Goal: Task Accomplishment & Management: Complete application form

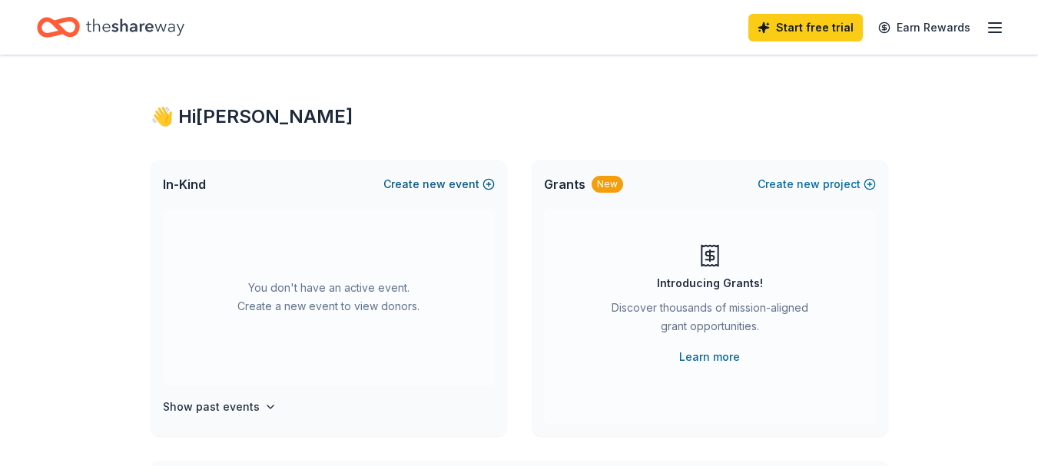
click at [429, 180] on span "new" at bounding box center [433, 184] width 23 height 18
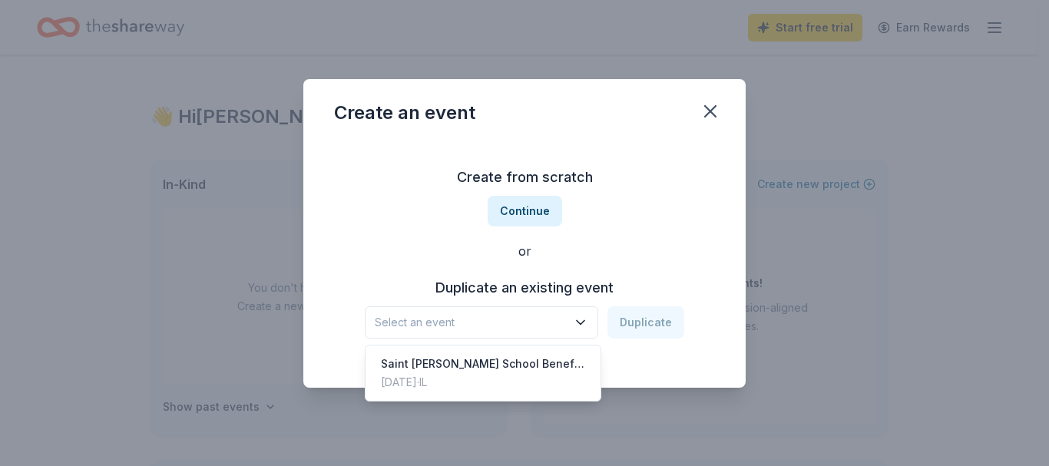
click at [502, 322] on span "Select an event" at bounding box center [471, 322] width 192 height 18
click at [501, 363] on div "Saint [PERSON_NAME] School Benefit Auction" at bounding box center [483, 364] width 204 height 18
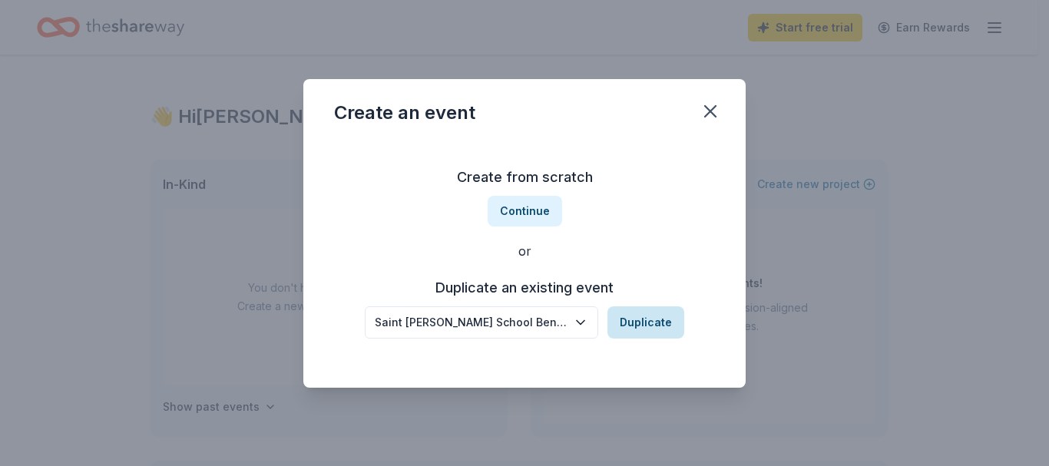
click at [634, 330] on button "Duplicate" at bounding box center [645, 322] width 77 height 32
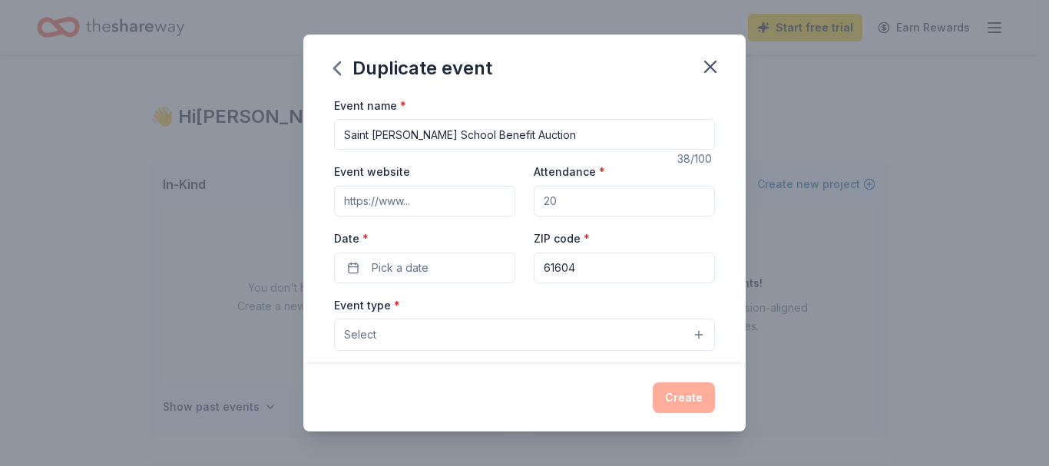
click at [479, 198] on input "Event website" at bounding box center [424, 201] width 181 height 31
click at [428, 260] on button "Pick a date" at bounding box center [424, 268] width 181 height 31
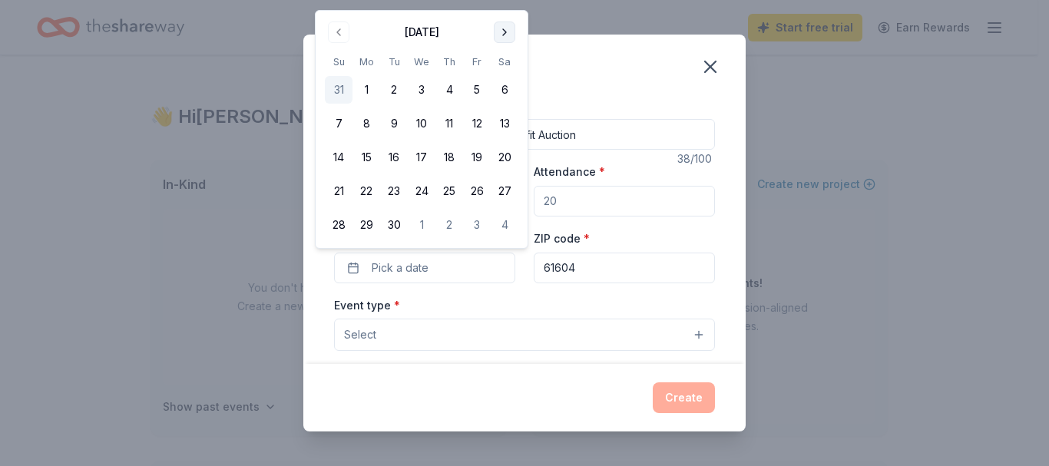
click at [505, 32] on button "Go to next month" at bounding box center [505, 33] width 22 height 22
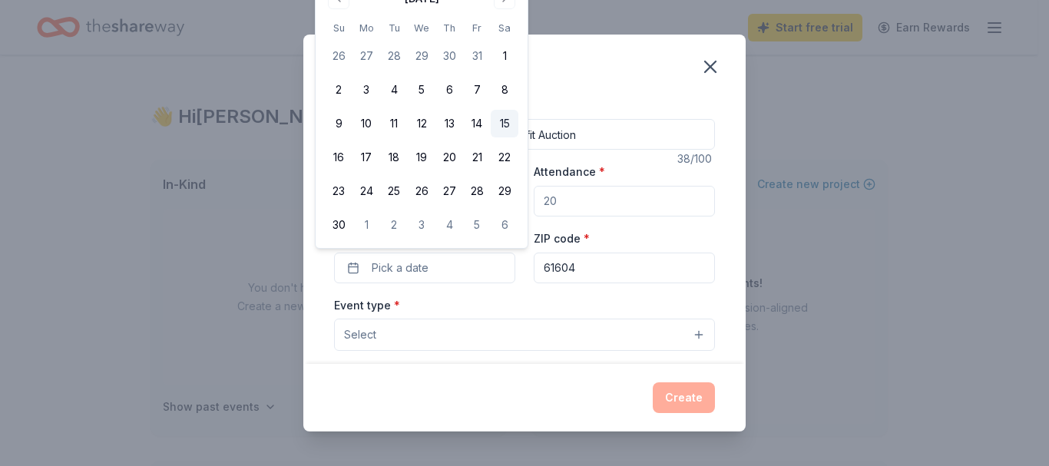
click at [499, 122] on button "15" at bounding box center [505, 124] width 28 height 28
click at [570, 197] on input "Attendance *" at bounding box center [624, 201] width 181 height 31
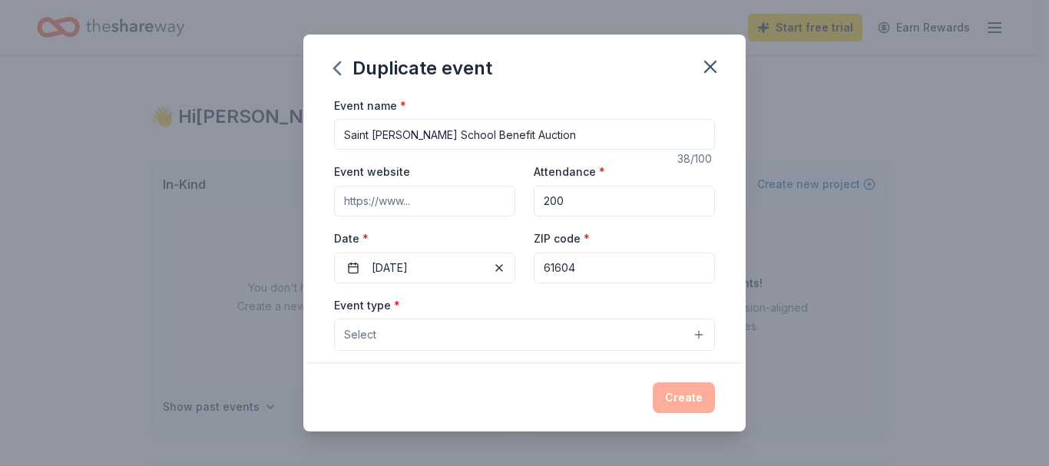
type input "200"
click at [521, 323] on button "Select" at bounding box center [524, 335] width 381 height 32
click at [685, 337] on button "Select" at bounding box center [524, 335] width 381 height 32
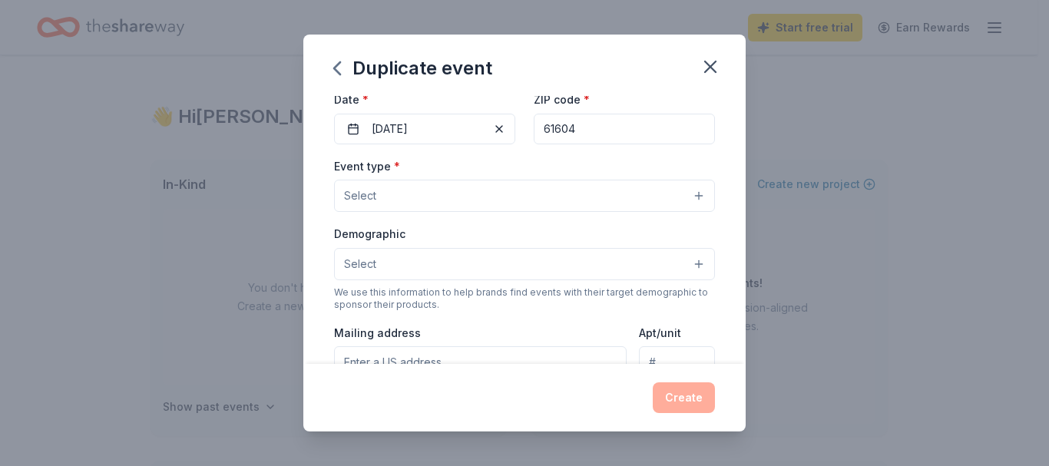
scroll to position [154, 0]
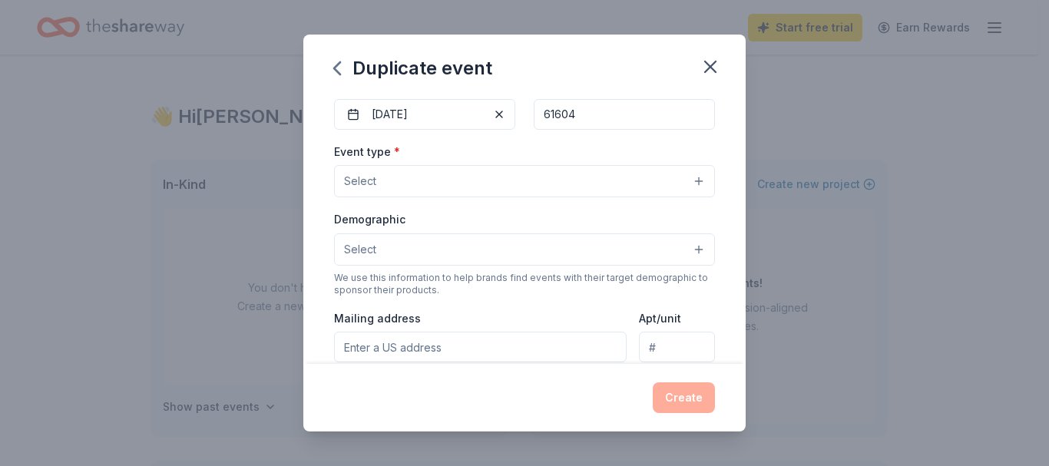
click at [687, 182] on button "Select" at bounding box center [524, 181] width 381 height 32
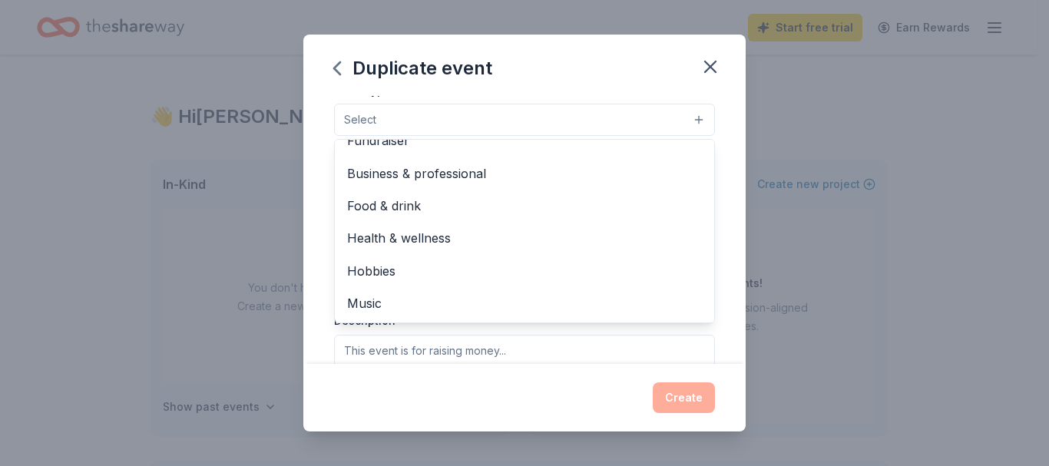
scroll to position [0, 0]
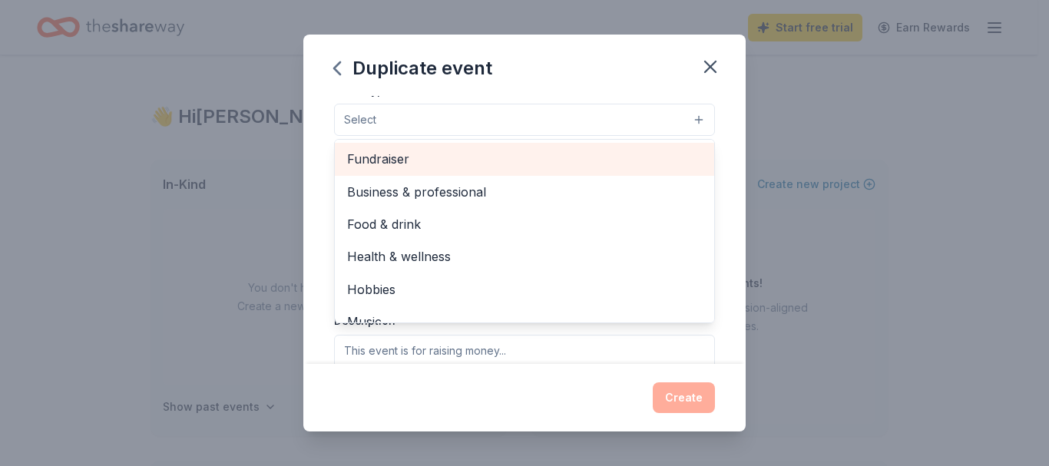
click at [635, 151] on span "Fundraiser" at bounding box center [524, 159] width 355 height 20
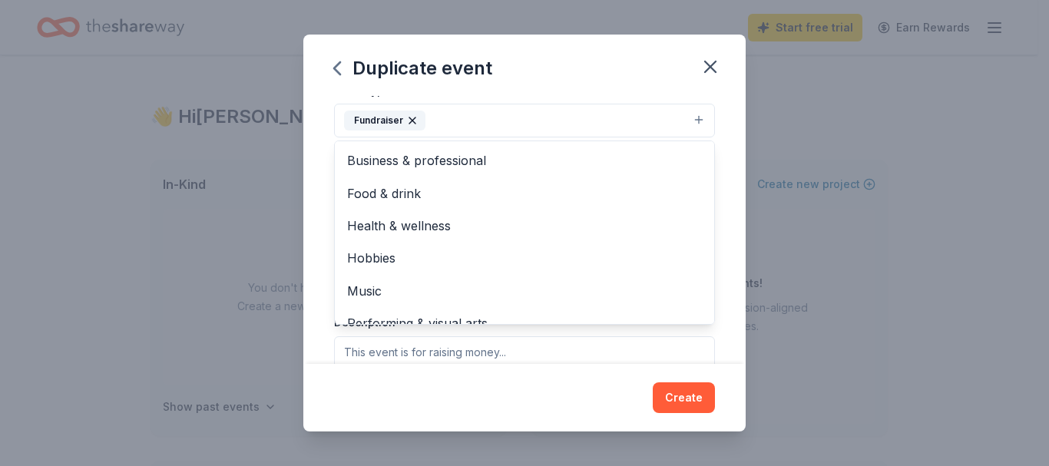
click at [712, 138] on div "Event name * Saint Philomena School Benefit Auction 38 /100 Event website Atten…" at bounding box center [524, 230] width 442 height 269
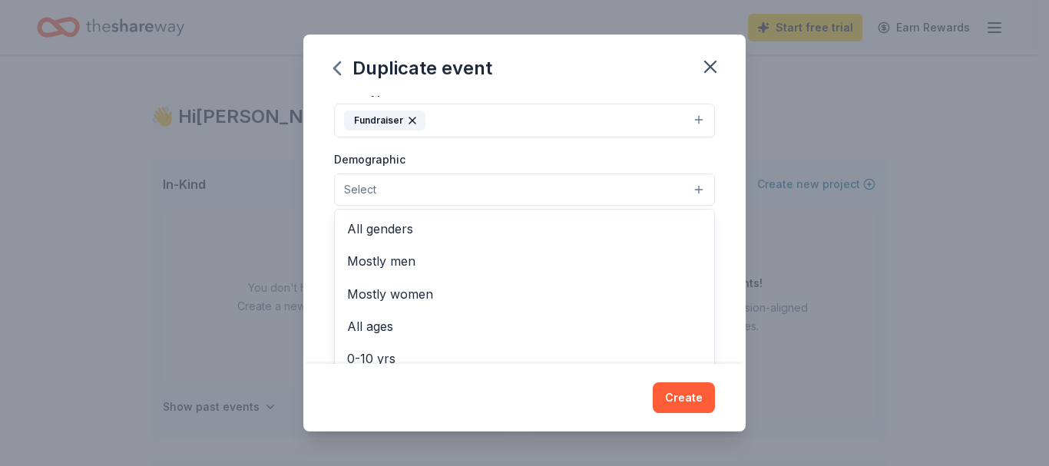
click at [685, 191] on button "Select" at bounding box center [524, 190] width 381 height 32
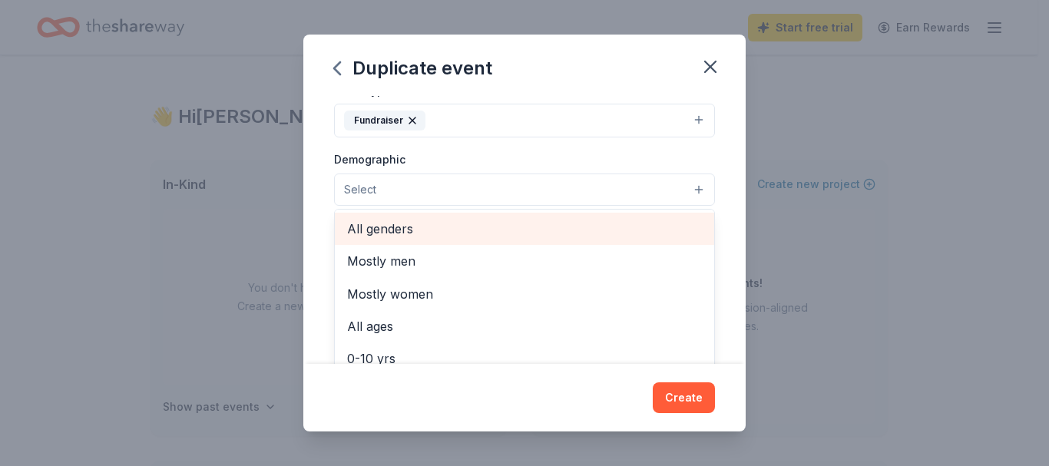
click at [624, 236] on span "All genders" at bounding box center [524, 229] width 355 height 20
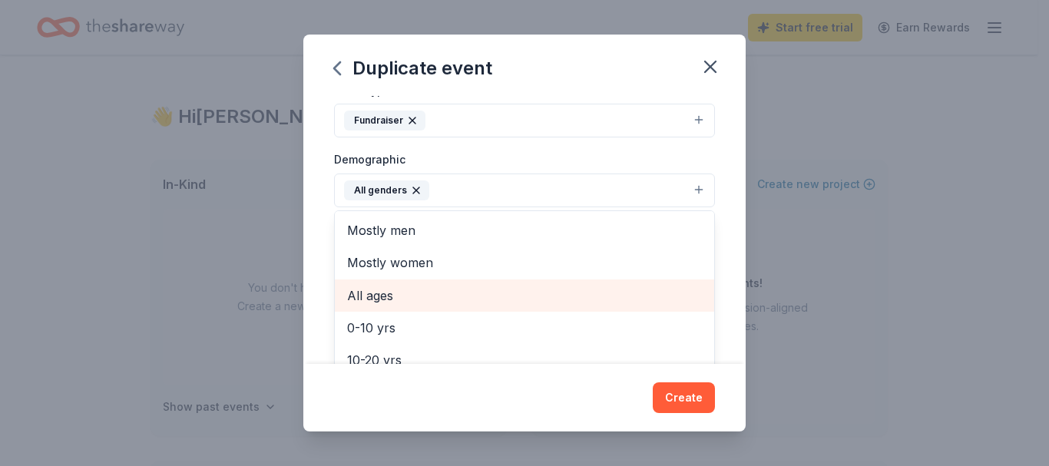
click at [355, 296] on span "All ages" at bounding box center [524, 296] width 355 height 20
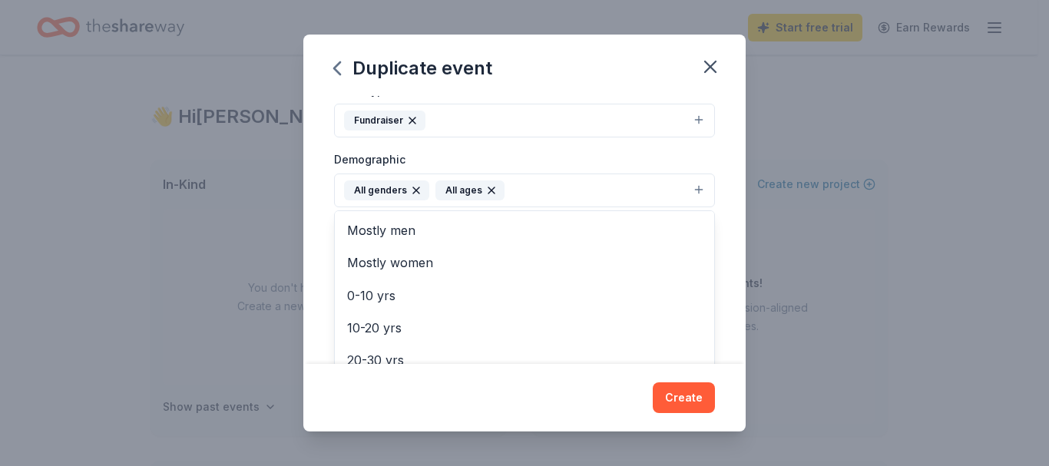
click at [712, 217] on div "Event name * Saint Philomena School Benefit Auction 38 /100 Event website Atten…" at bounding box center [524, 230] width 442 height 269
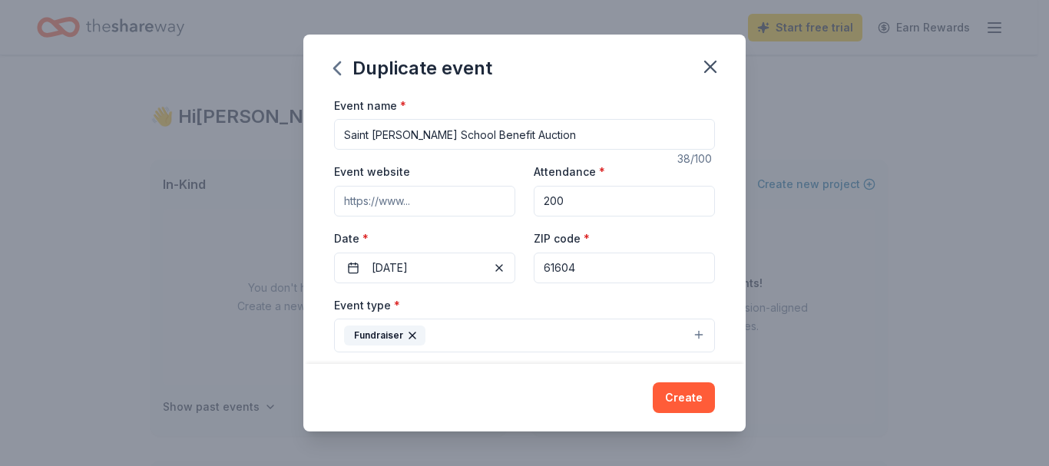
click at [420, 207] on input "Event website" at bounding box center [424, 201] width 181 height 31
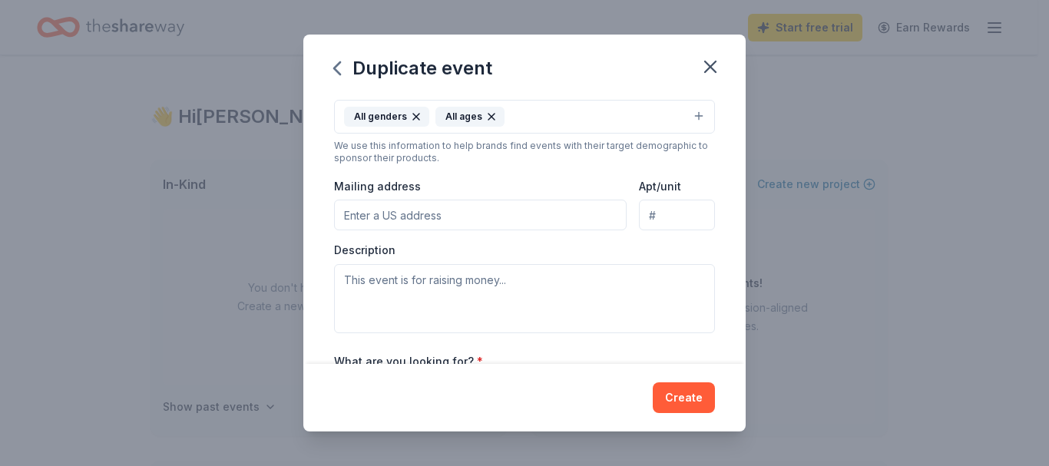
scroll to position [283, 0]
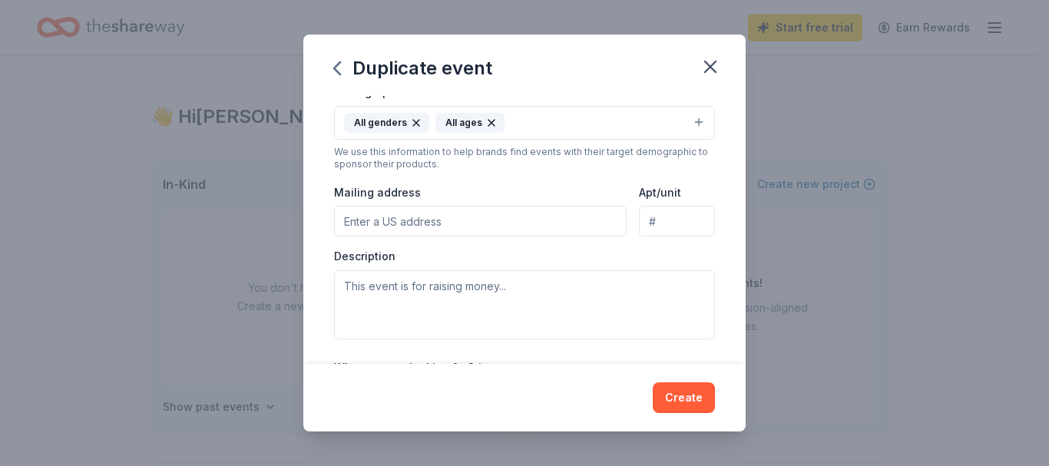
click at [518, 216] on input "Mailing address" at bounding box center [480, 221] width 293 height 31
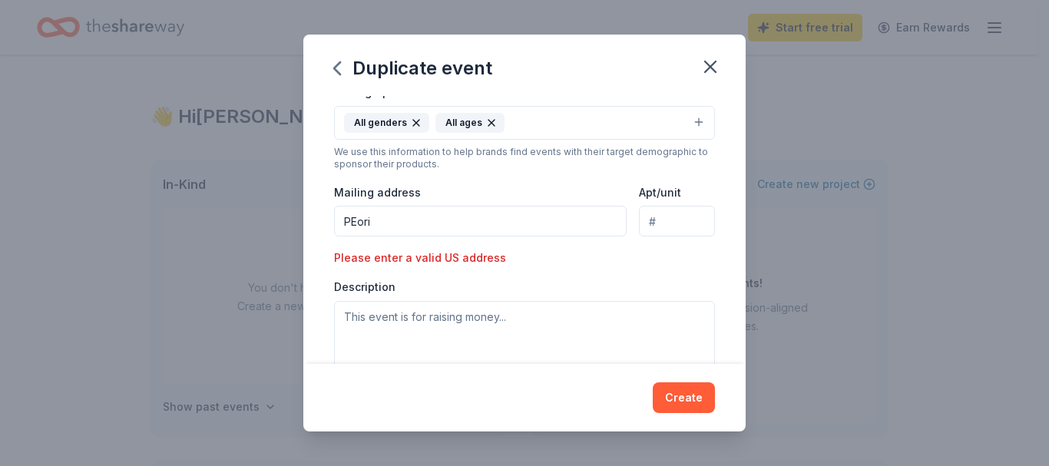
click at [488, 216] on input "PEori" at bounding box center [480, 221] width 293 height 31
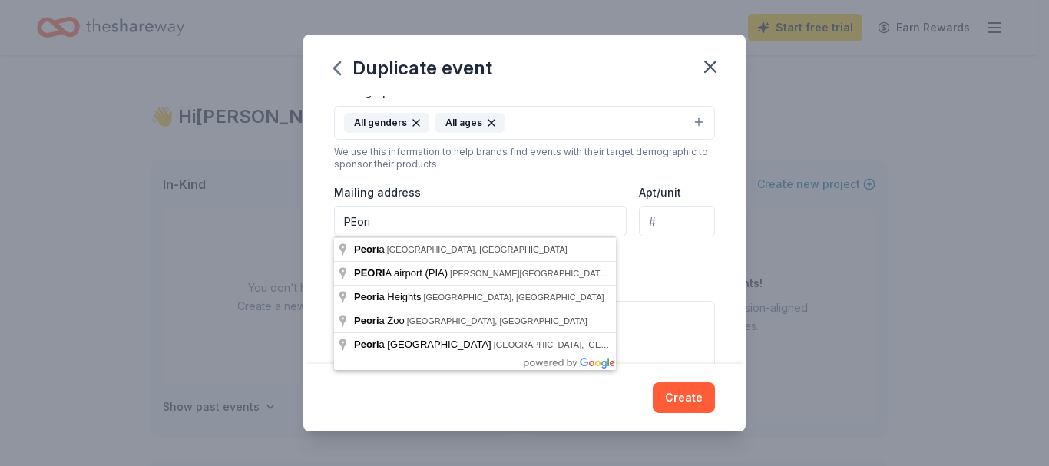
click at [488, 216] on input "PEori" at bounding box center [480, 221] width 293 height 31
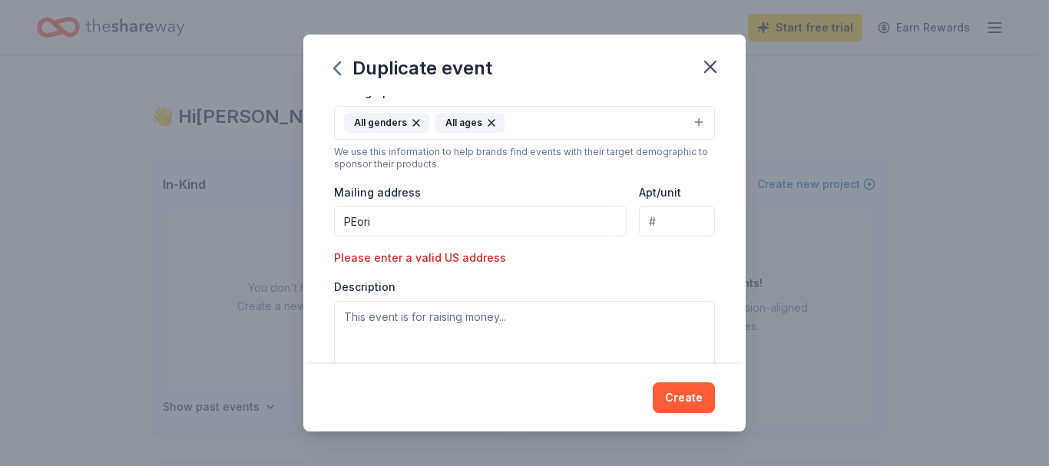
click at [399, 223] on input "PEori" at bounding box center [480, 221] width 293 height 31
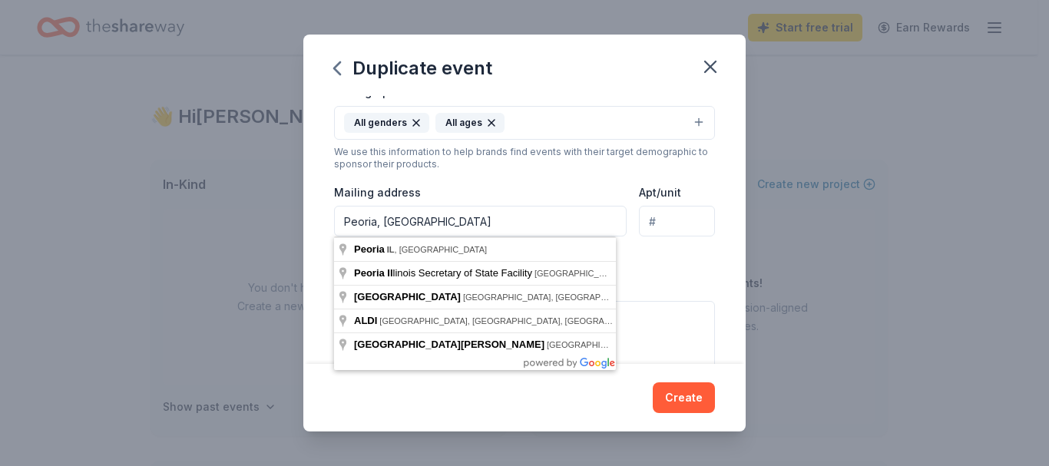
type input "Peoria, IL"
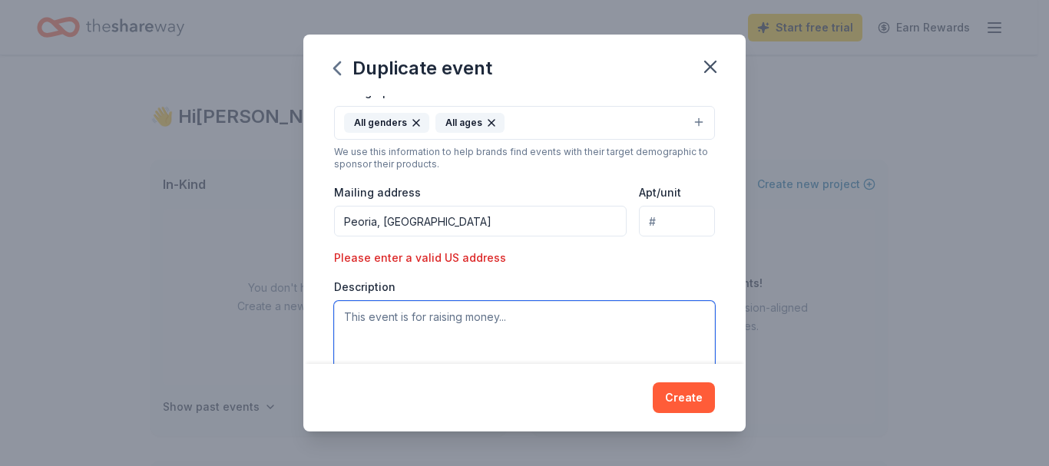
click at [414, 315] on textarea at bounding box center [524, 335] width 381 height 69
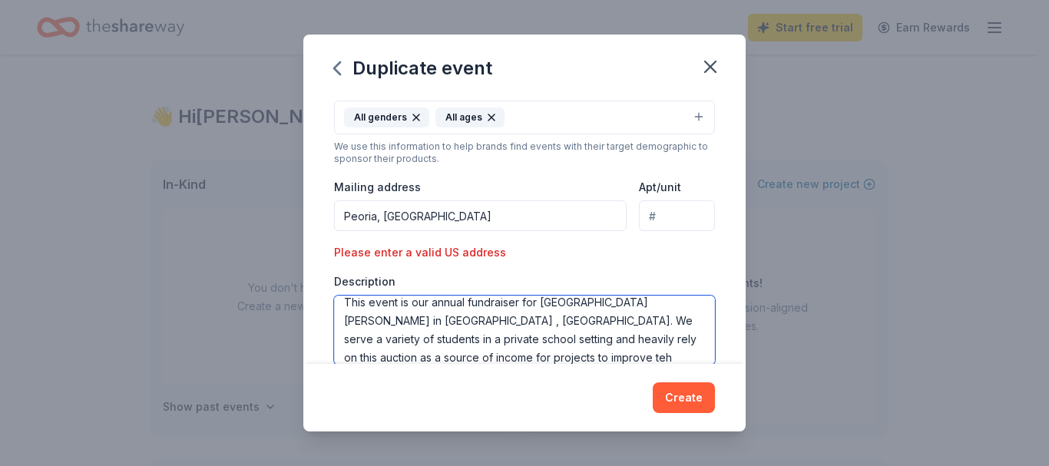
scroll to position [28, 0]
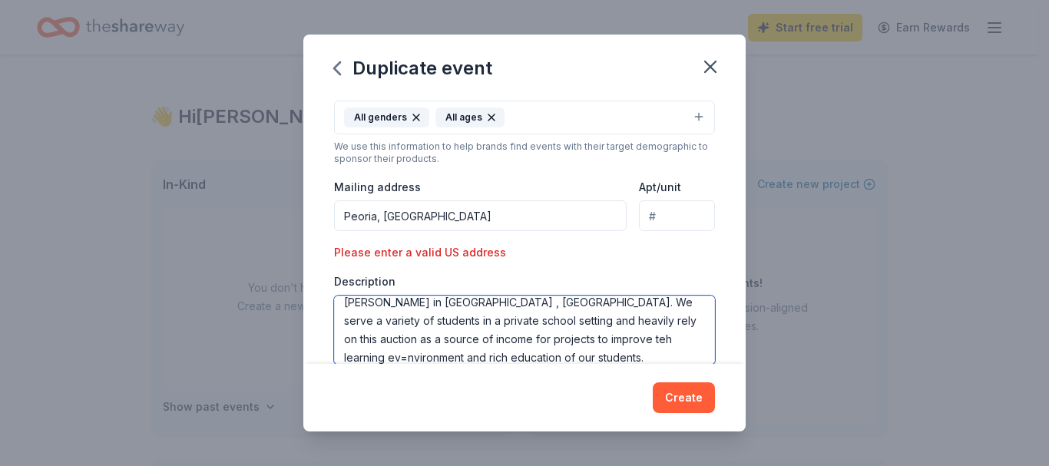
drag, startPoint x: 470, startPoint y: 340, endPoint x: 455, endPoint y: 339, distance: 14.7
click at [455, 339] on textarea "This event is our annual fundraiser for Saint Philomena School in Peoria , IL. …" at bounding box center [524, 330] width 381 height 69
click at [464, 346] on textarea "This event is our annual fundraiser for Saint Philomena School in Peoria , IL. …" at bounding box center [524, 330] width 381 height 69
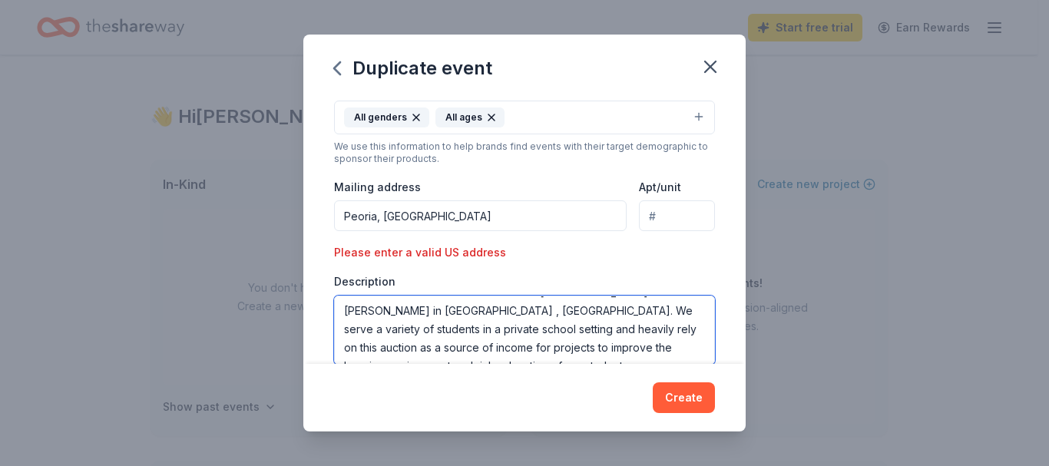
scroll to position [37, 0]
type textarea "This event is our annual fundraiser for [GEOGRAPHIC_DATA][PERSON_NAME] in [GEOG…"
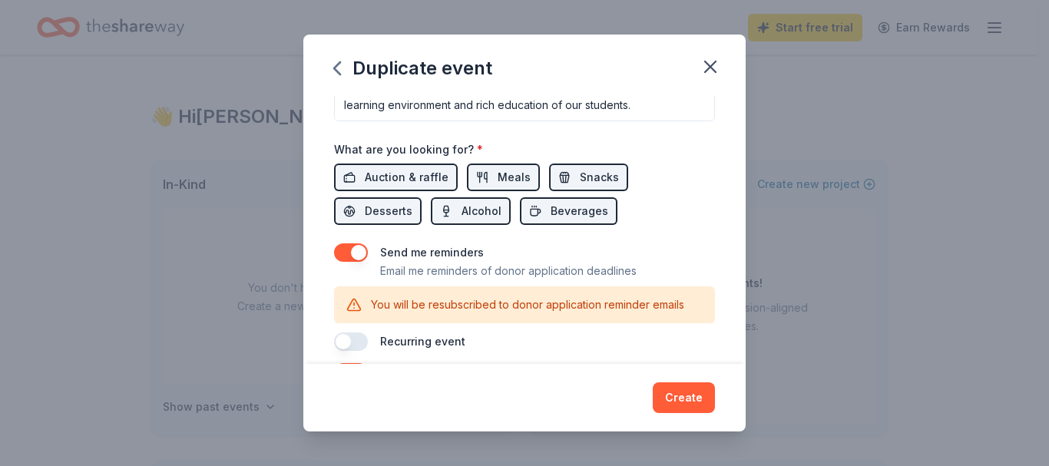
scroll to position [534, 0]
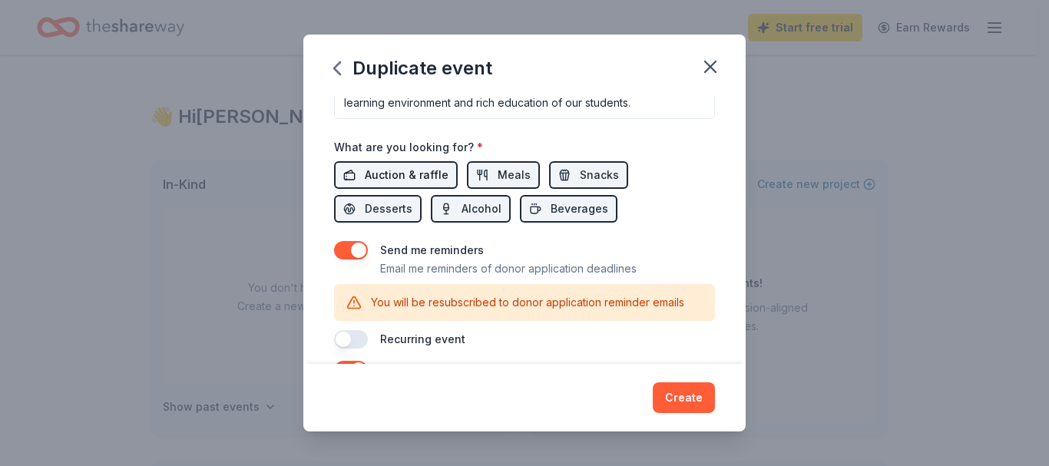
click at [419, 170] on span "Auction & raffle" at bounding box center [407, 175] width 84 height 18
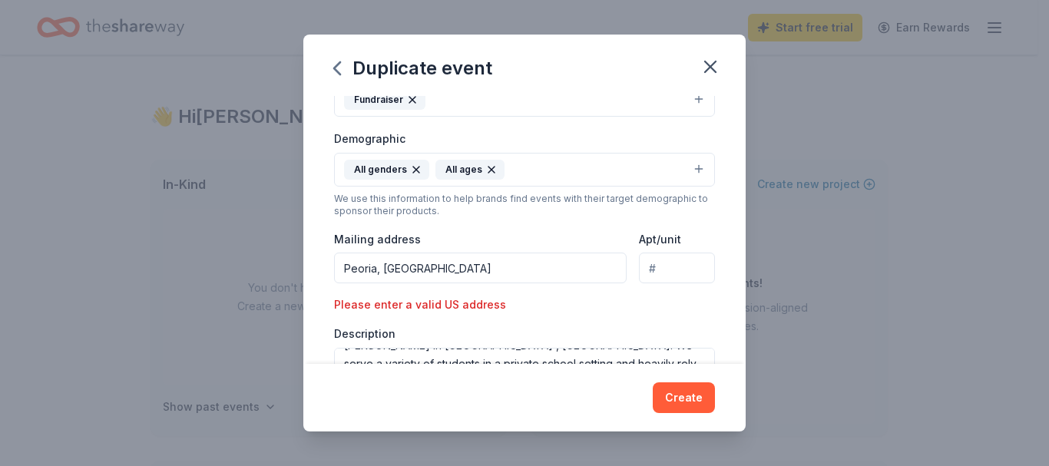
scroll to position [246, 0]
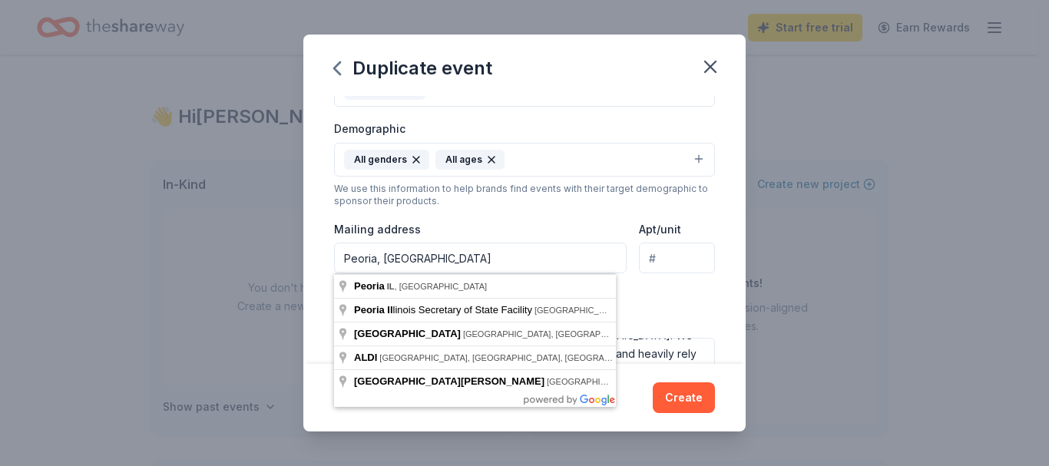
click at [548, 266] on input "Peoria, IL" at bounding box center [480, 258] width 293 height 31
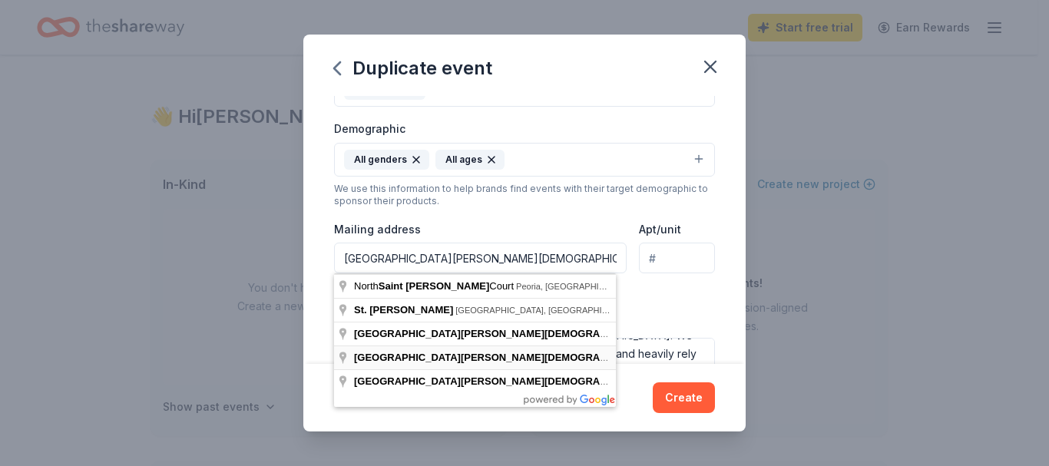
type input "3216 North Emery Avenue, Peoria, IL, 61604"
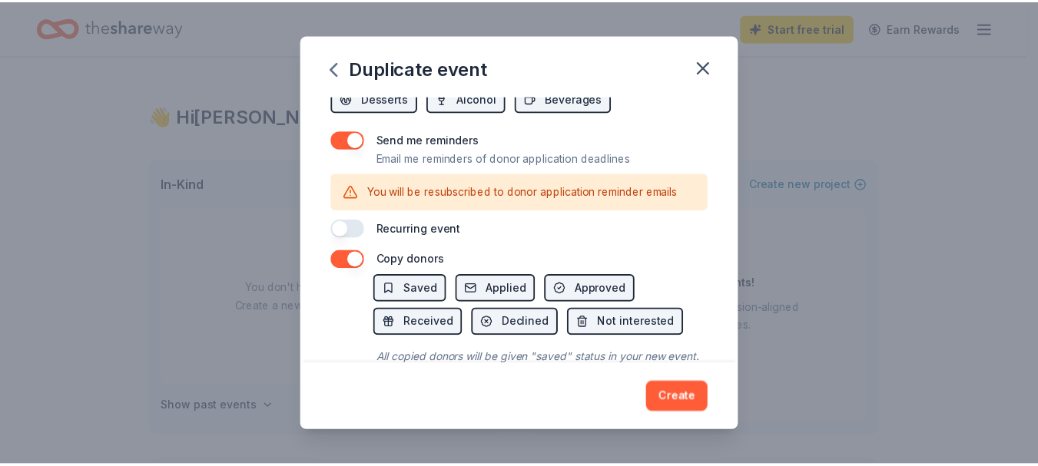
scroll to position [680, 0]
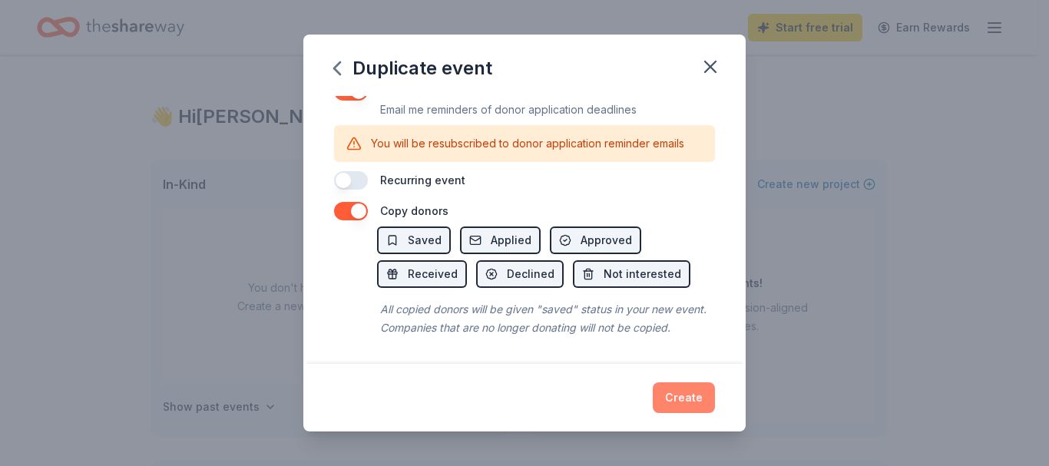
click at [687, 402] on button "Create" at bounding box center [684, 397] width 62 height 31
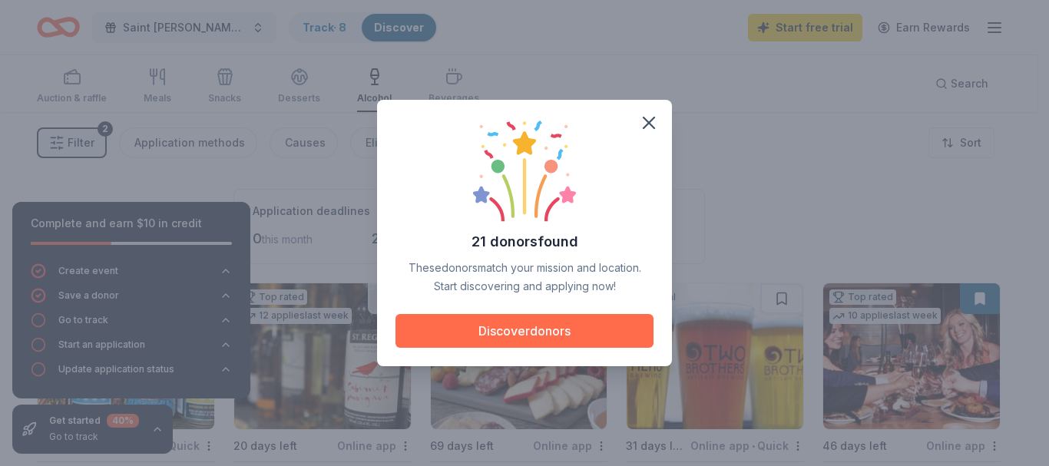
click at [581, 325] on button "Discover donors" at bounding box center [525, 331] width 258 height 34
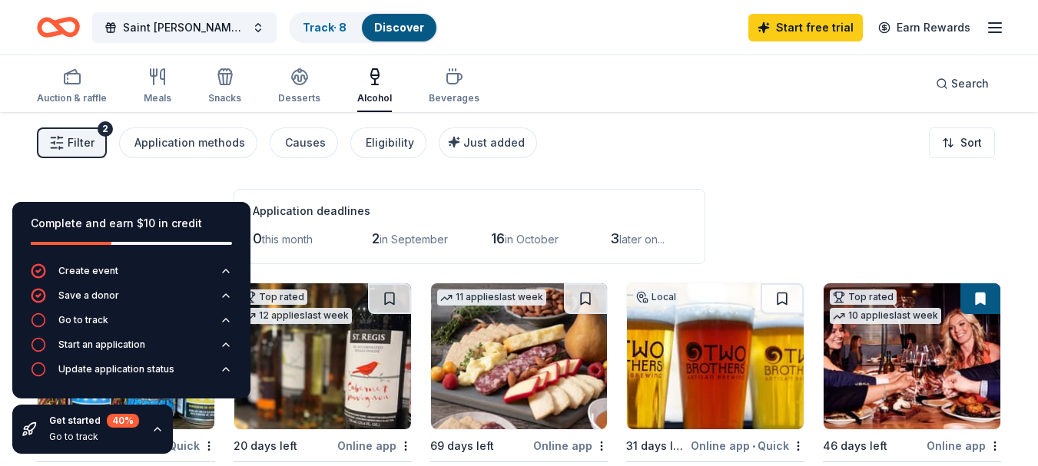
click at [581, 325] on img at bounding box center [519, 356] width 177 height 146
click at [691, 160] on div "Filter 2 Application methods Causes Eligibility Just added Sort" at bounding box center [519, 142] width 1038 height 61
click at [78, 316] on div "Go to track" at bounding box center [83, 320] width 50 height 12
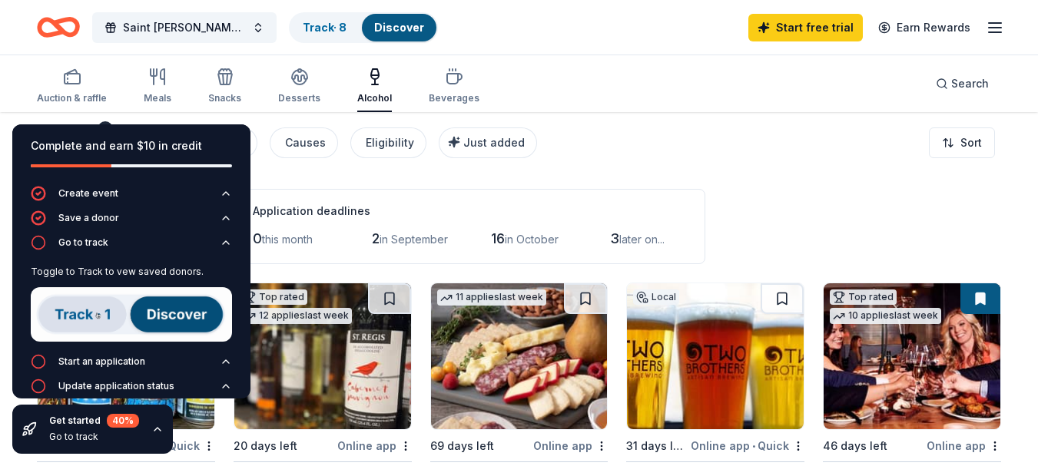
click at [67, 84] on rect "button" at bounding box center [72, 79] width 15 height 10
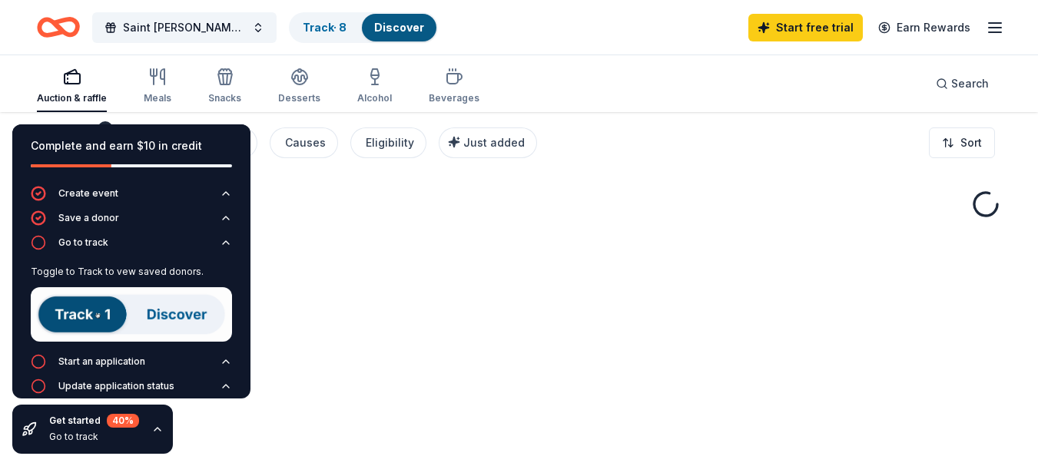
click at [67, 84] on rect "button" at bounding box center [72, 79] width 15 height 10
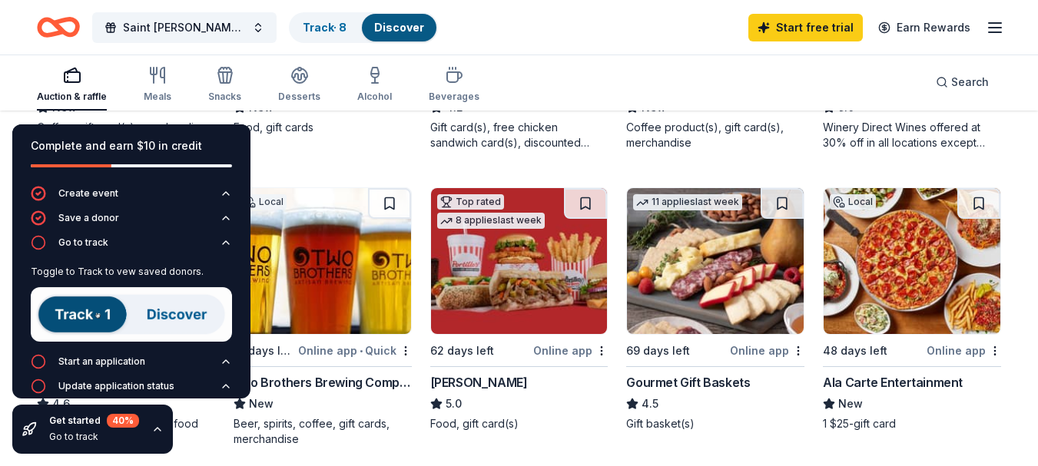
scroll to position [399, 0]
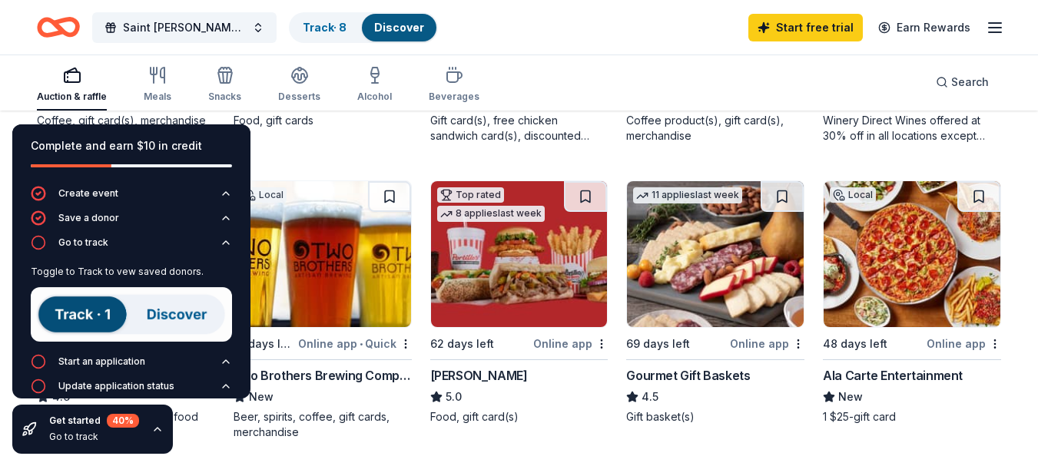
click at [153, 434] on icon "button" at bounding box center [157, 429] width 12 height 12
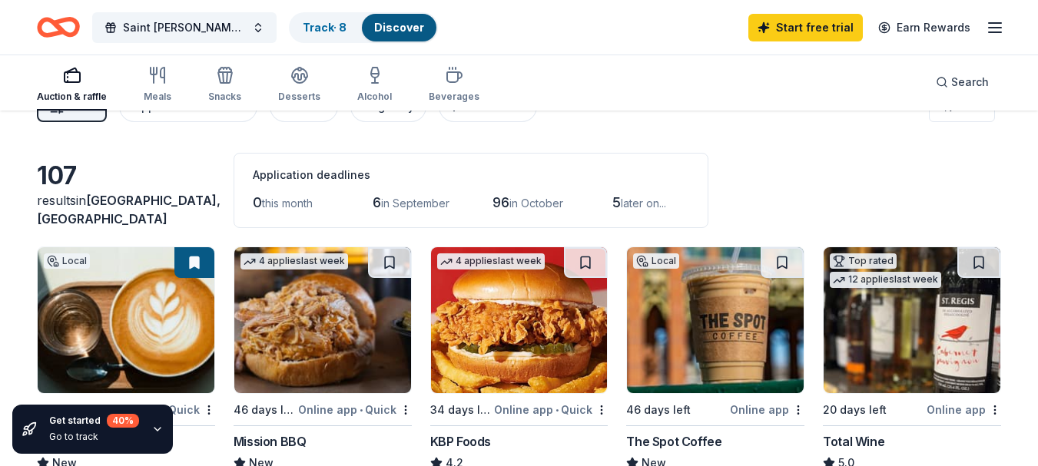
scroll to position [0, 0]
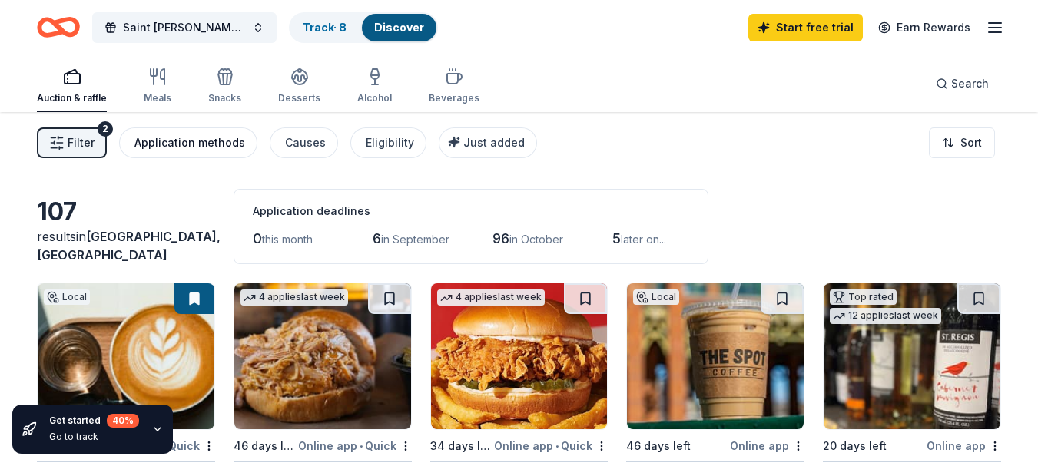
click at [169, 137] on div "Application methods" at bounding box center [189, 143] width 111 height 18
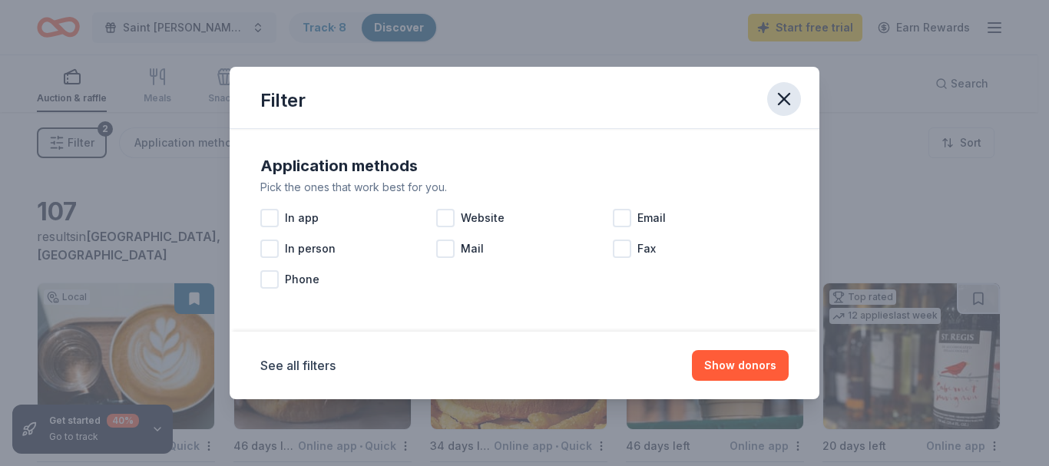
click at [791, 95] on icon "button" at bounding box center [784, 99] width 22 height 22
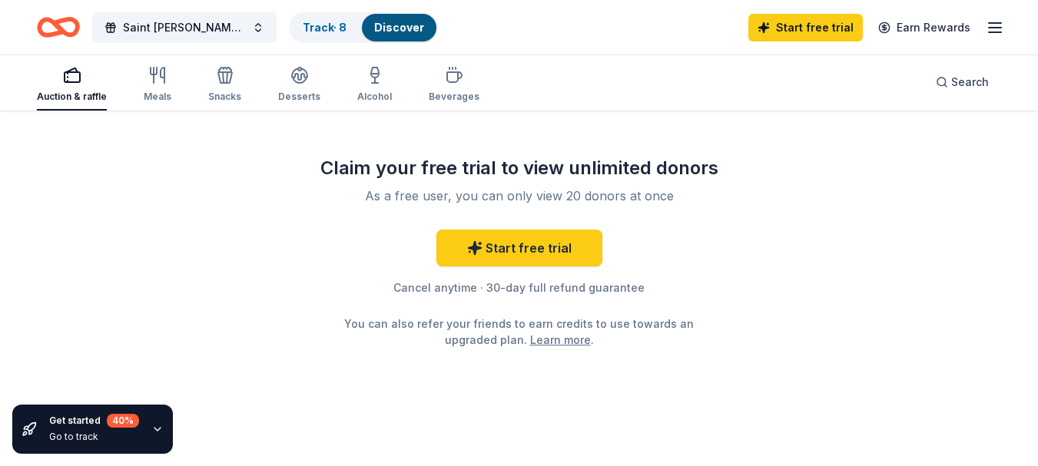
scroll to position [1596, 0]
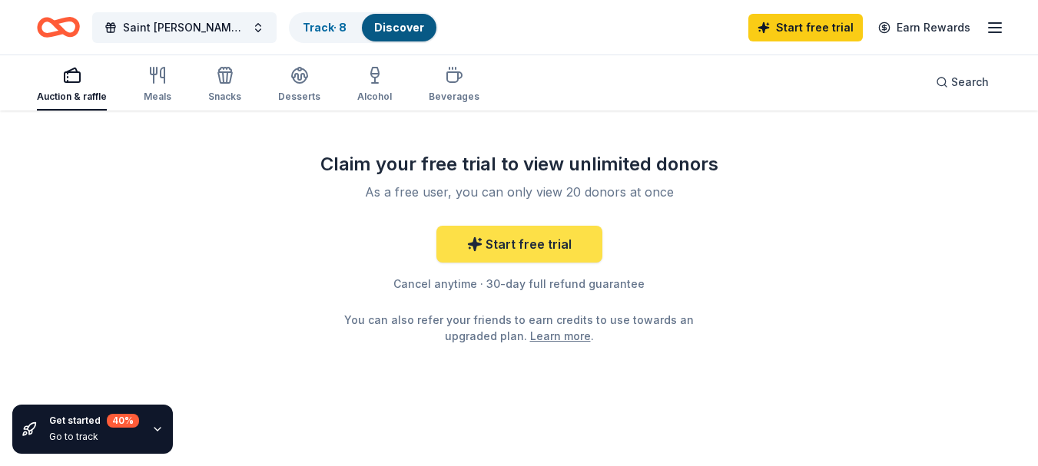
click at [550, 250] on link "Start free trial" at bounding box center [519, 244] width 166 height 37
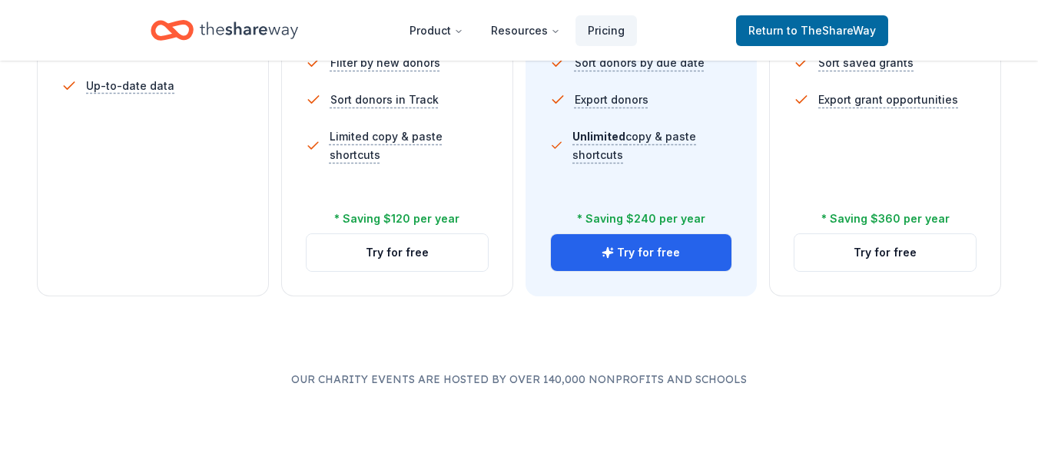
scroll to position [714, 0]
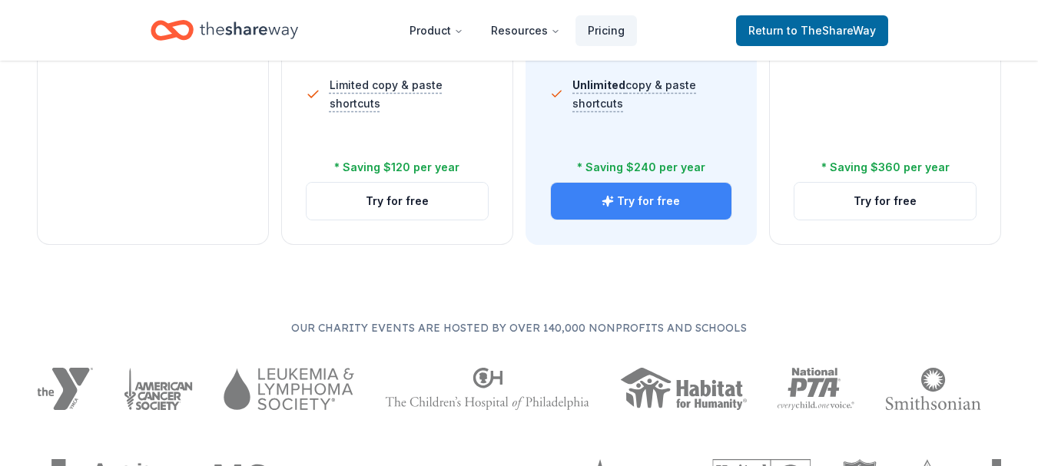
click at [670, 209] on button "Try for free" at bounding box center [641, 201] width 181 height 37
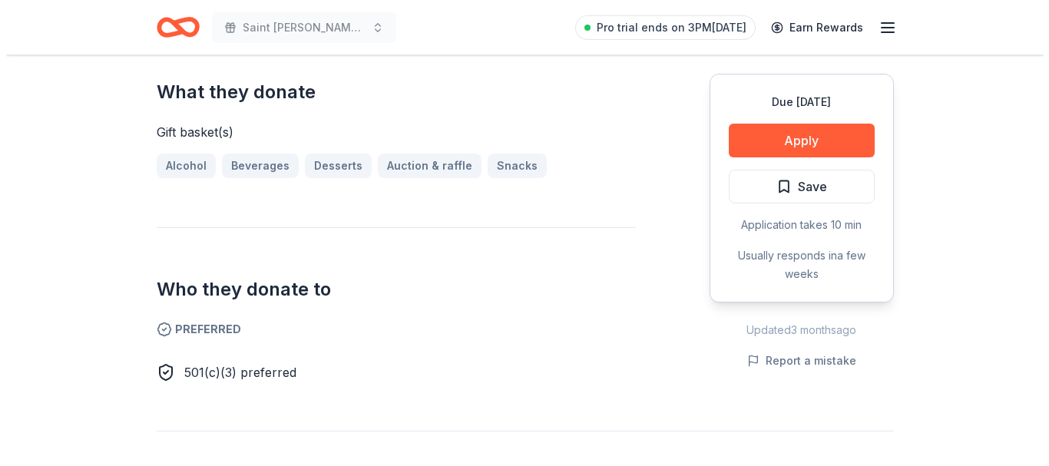
scroll to position [640, 0]
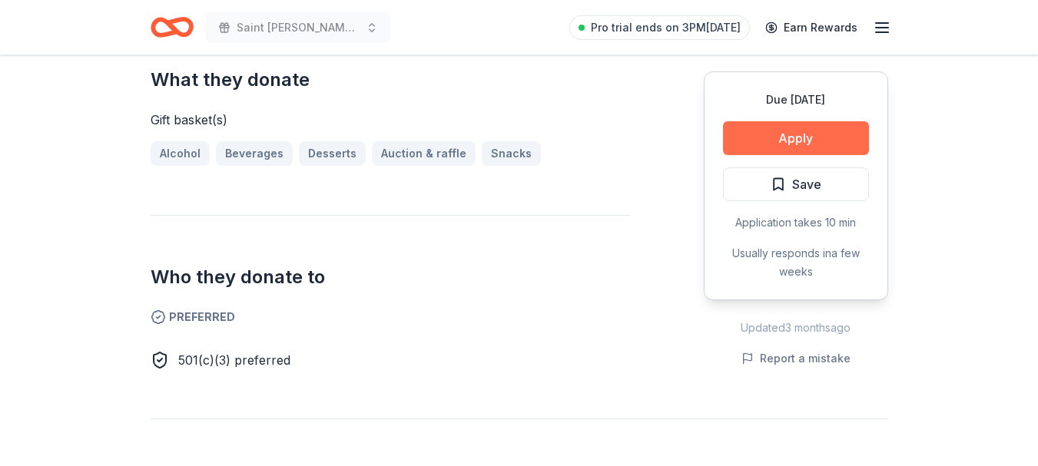
click at [824, 134] on button "Apply" at bounding box center [796, 138] width 146 height 34
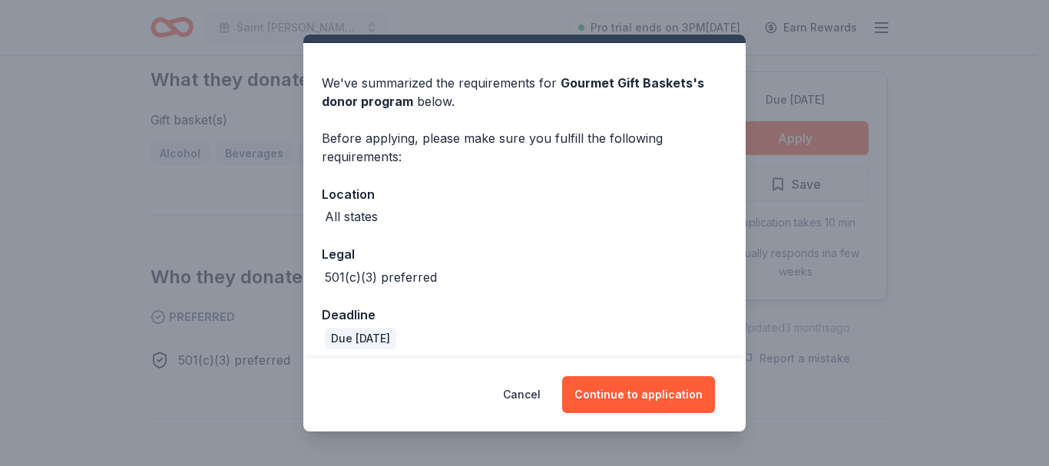
scroll to position [45, 0]
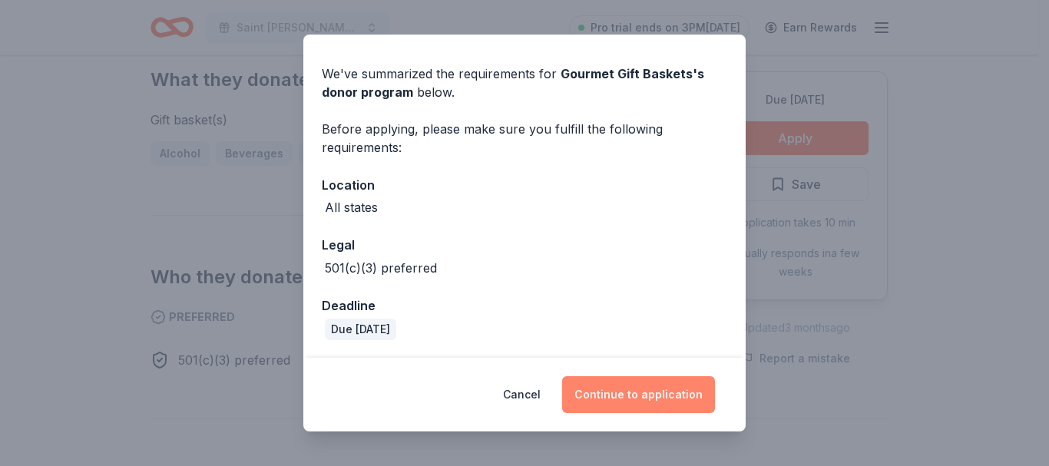
click at [660, 393] on button "Continue to application" at bounding box center [638, 394] width 153 height 37
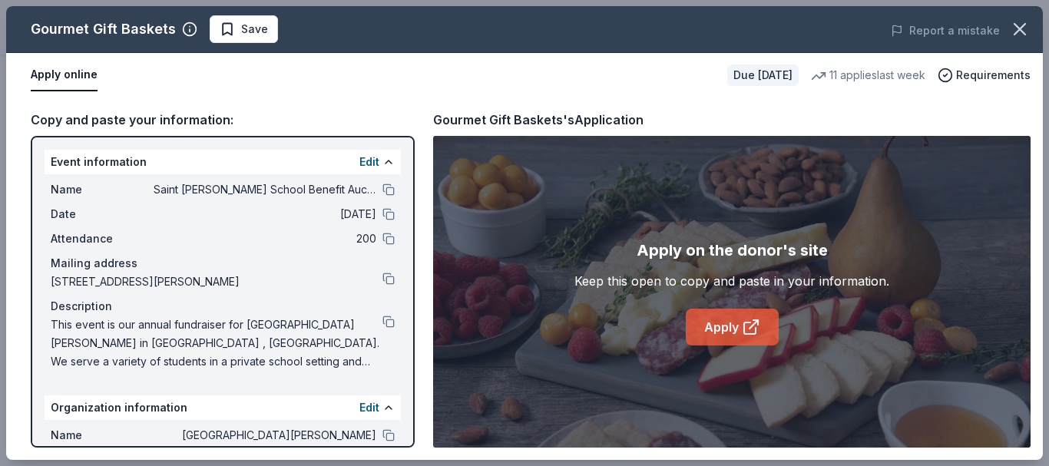
click at [753, 321] on icon at bounding box center [751, 327] width 18 height 18
drag, startPoint x: 52, startPoint y: 321, endPoint x: 276, endPoint y: 360, distance: 227.6
click at [276, 360] on span "This event is our annual fundraiser for [GEOGRAPHIC_DATA][PERSON_NAME] in [GEOG…" at bounding box center [217, 343] width 332 height 55
click at [382, 324] on button at bounding box center [388, 322] width 12 height 12
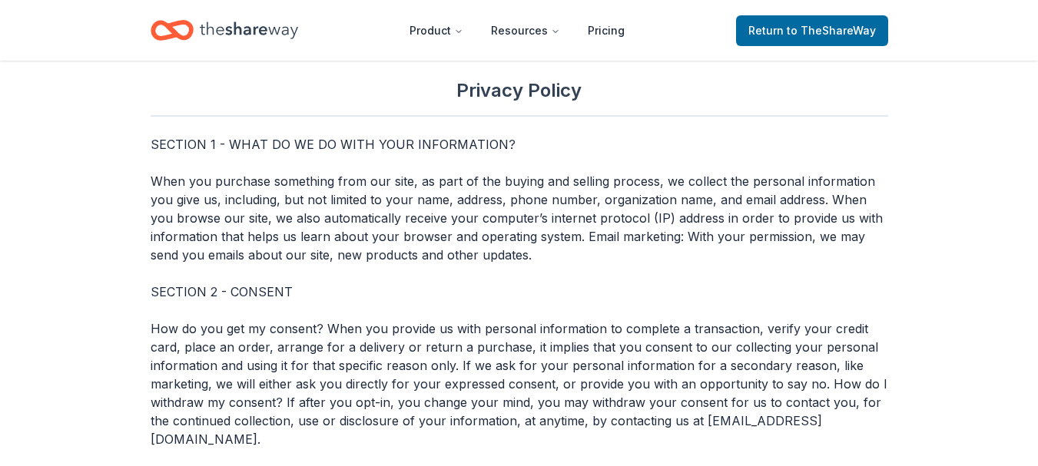
scroll to position [5532, 0]
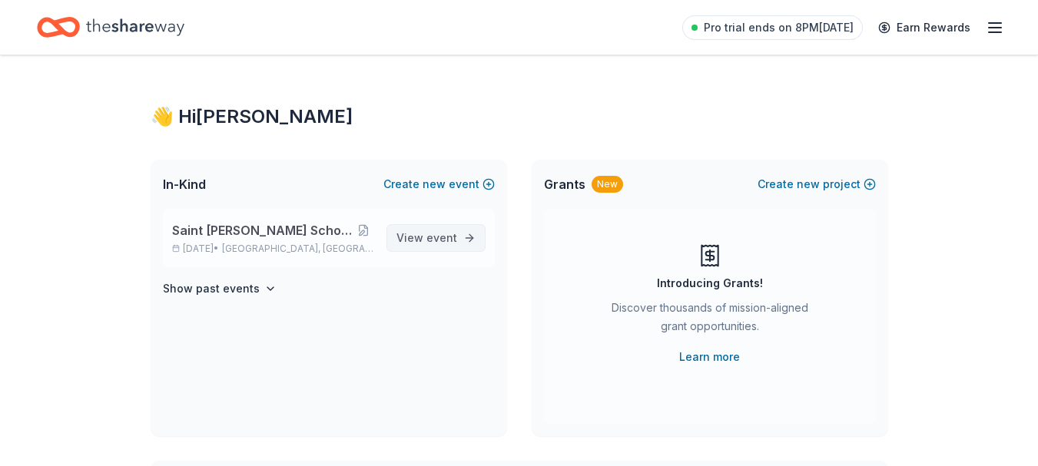
click at [420, 241] on span "View event" at bounding box center [426, 238] width 61 height 18
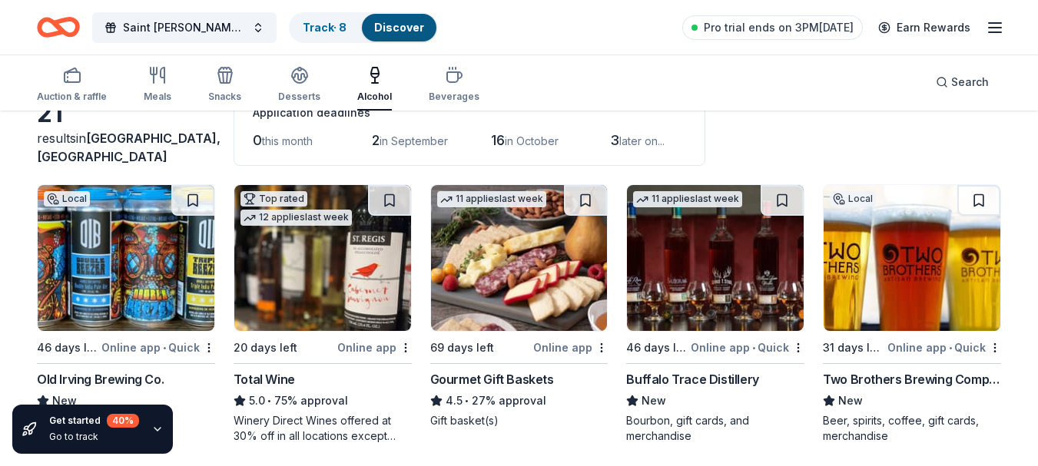
scroll to position [87, 0]
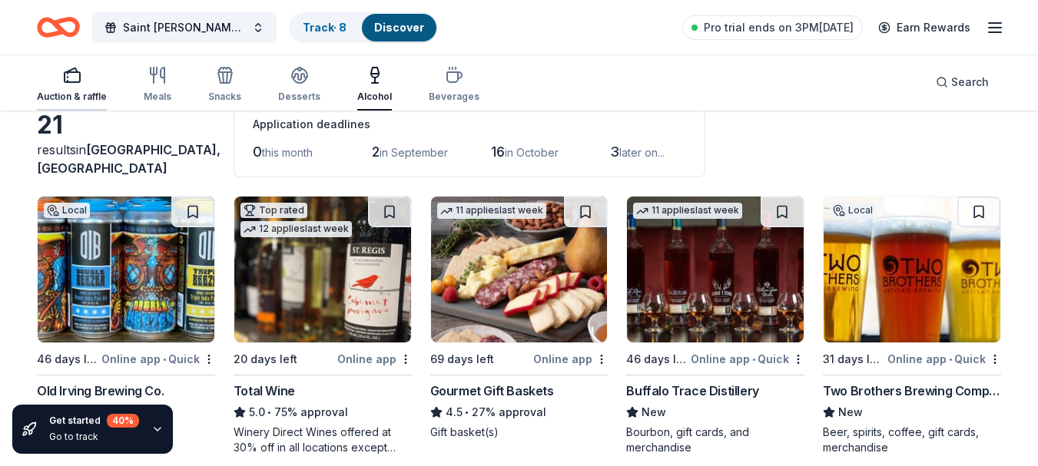
click at [74, 89] on div "Auction & raffle" at bounding box center [72, 84] width 70 height 37
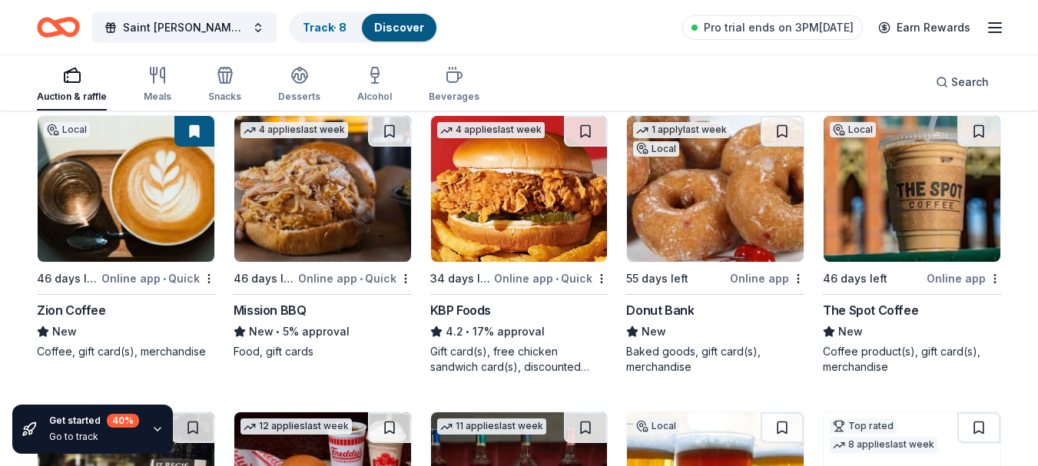
scroll to position [176, 0]
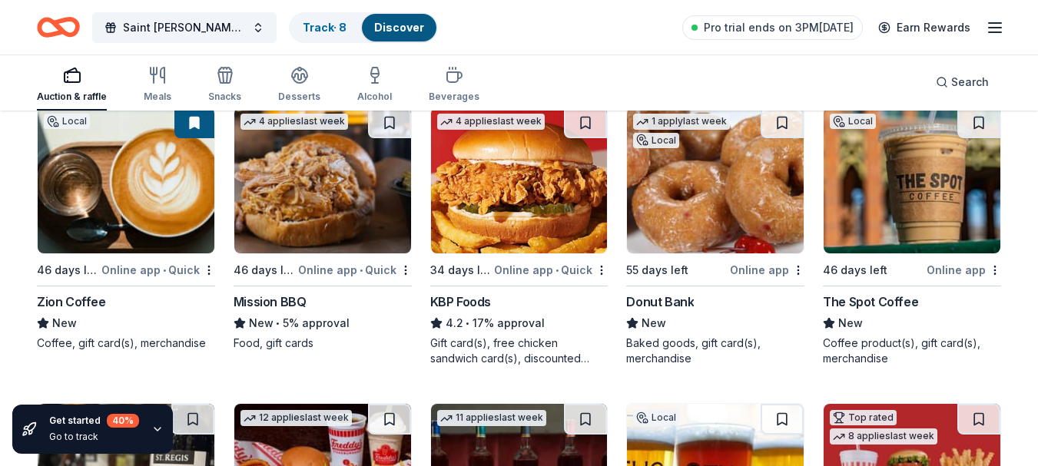
click at [142, 267] on div "Online app • Quick" at bounding box center [158, 269] width 114 height 19
click at [305, 200] on img at bounding box center [322, 181] width 177 height 146
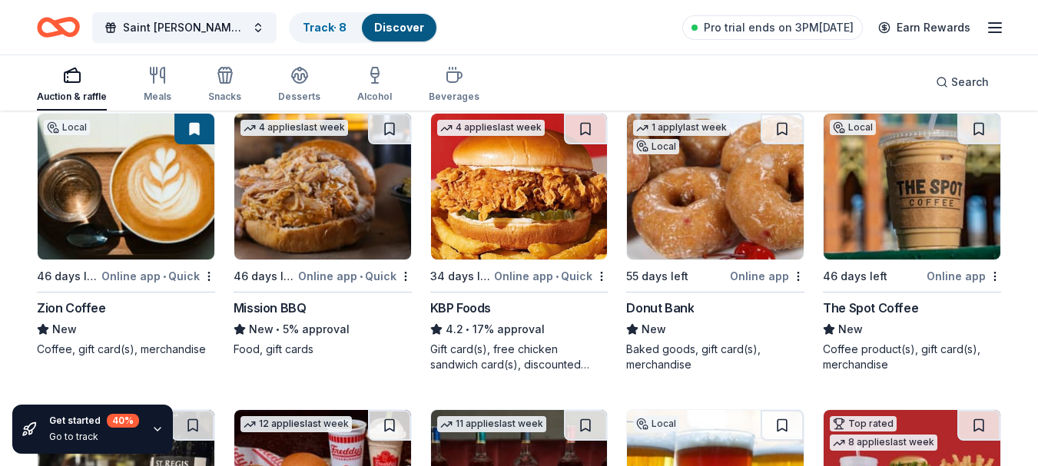
scroll to position [167, 0]
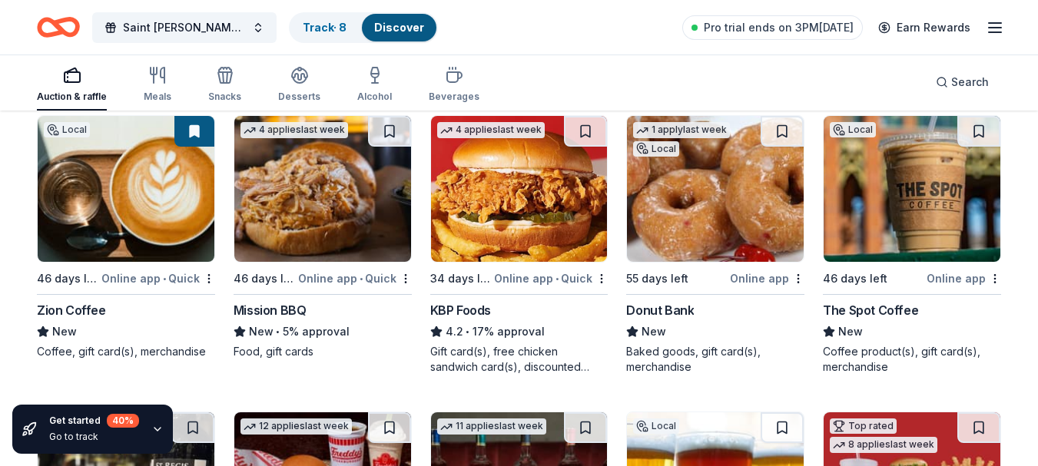
click at [919, 206] on img at bounding box center [911, 189] width 177 height 146
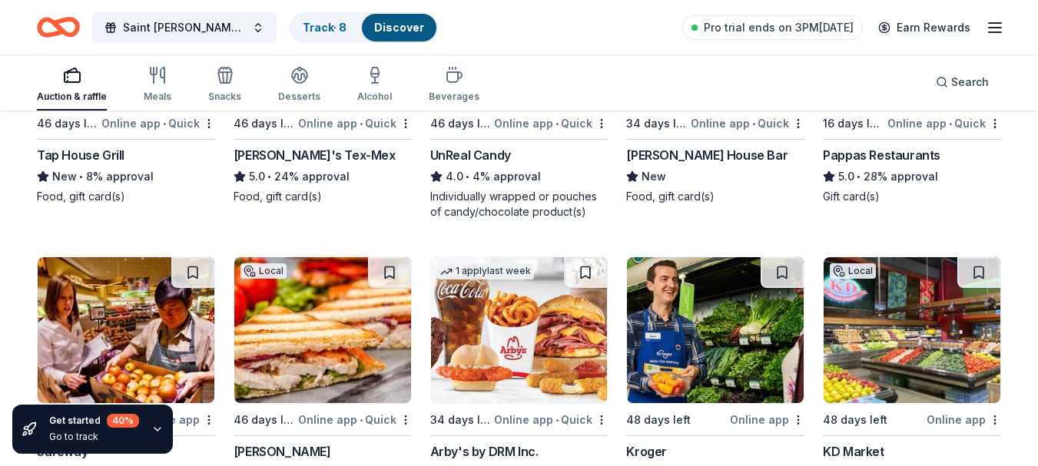
scroll to position [1666, 0]
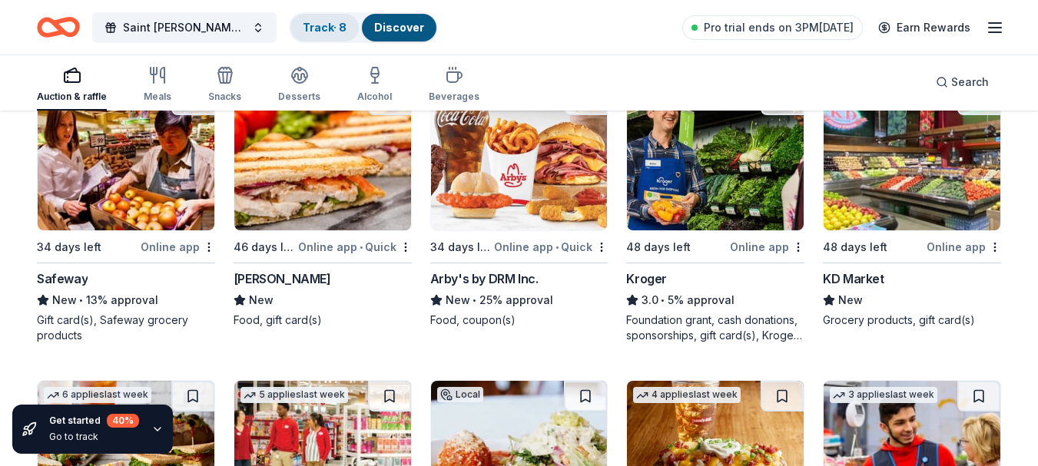
click at [323, 28] on link "Track · 8" at bounding box center [325, 27] width 44 height 13
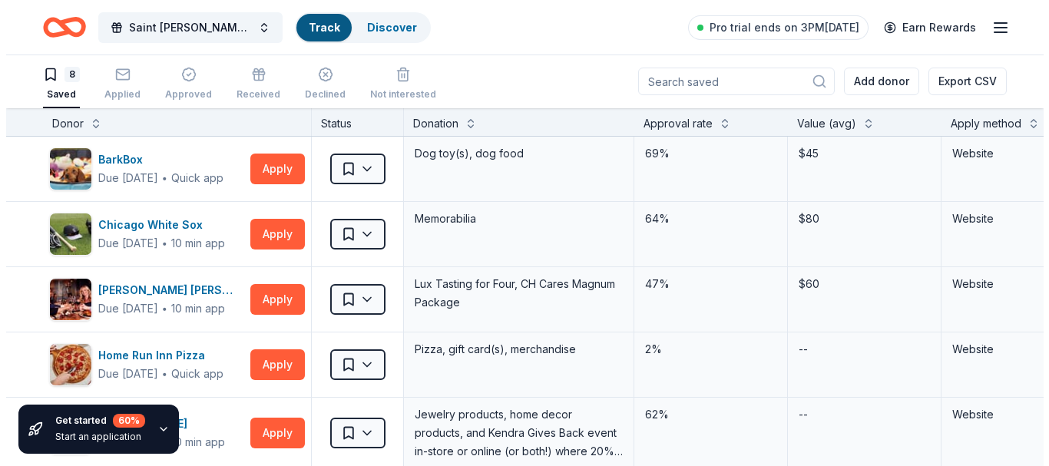
scroll to position [1, 0]
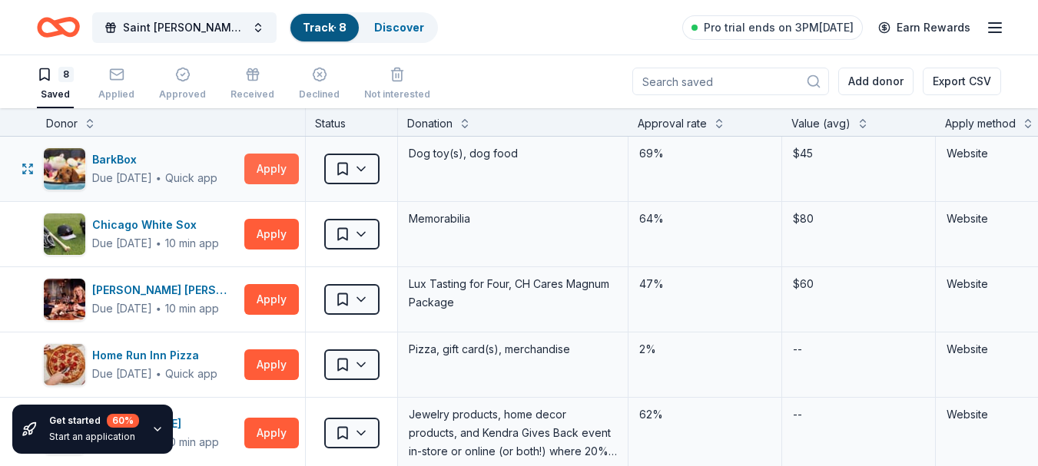
click at [257, 168] on button "Apply" at bounding box center [271, 169] width 55 height 31
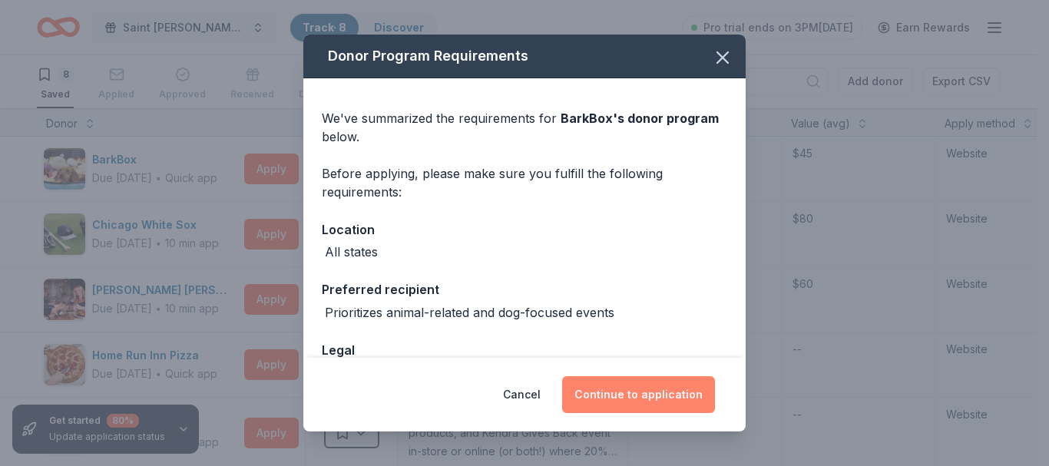
click at [602, 398] on button "Continue to application" at bounding box center [638, 394] width 153 height 37
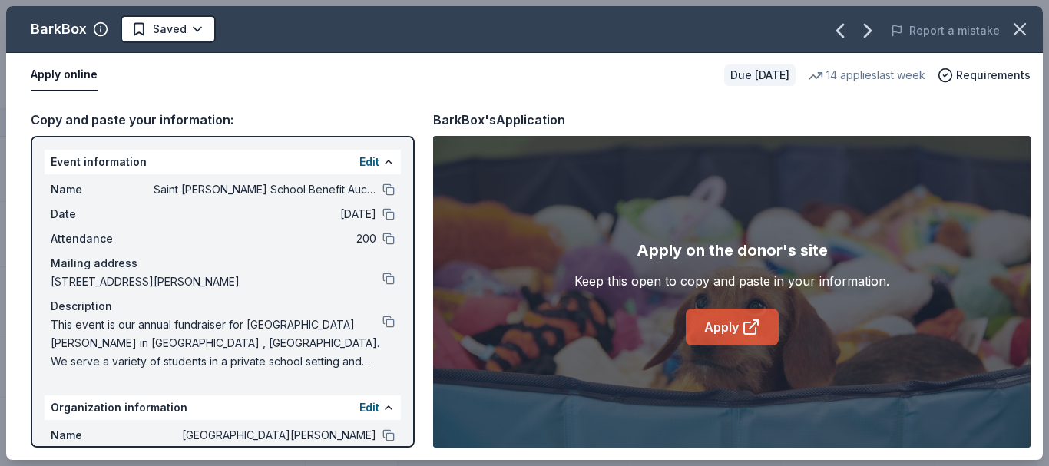
click at [742, 325] on icon at bounding box center [751, 327] width 18 height 18
click at [382, 319] on button at bounding box center [388, 322] width 12 height 12
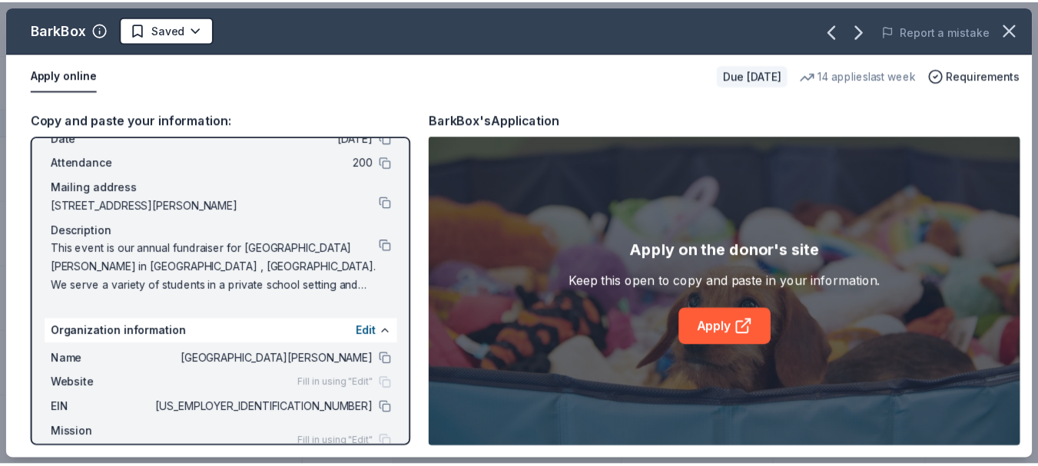
scroll to position [109, 0]
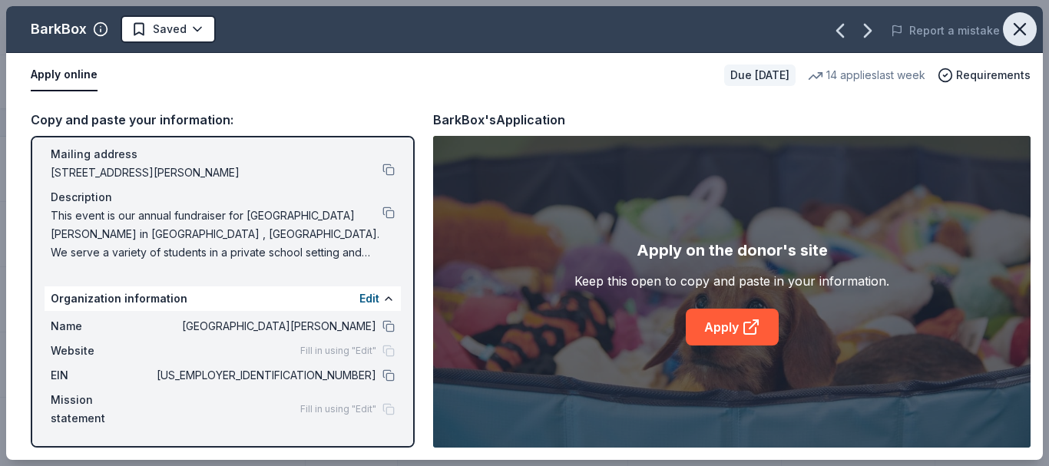
click at [1019, 28] on icon "button" at bounding box center [1020, 29] width 11 height 11
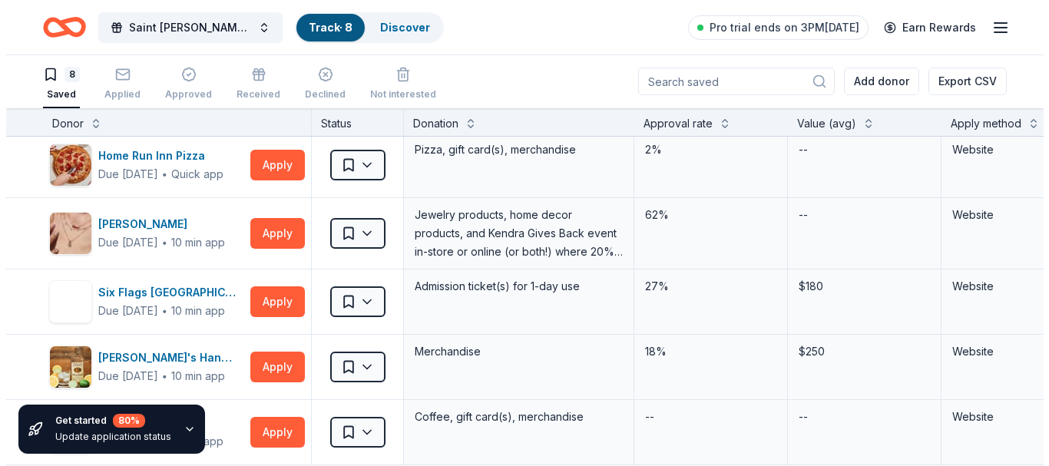
scroll to position [208, 0]
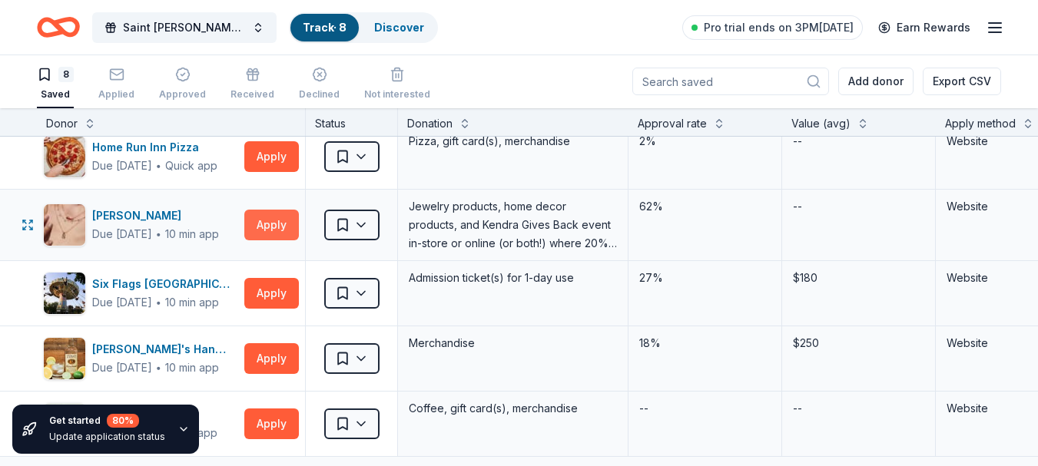
click at [276, 224] on button "Apply" at bounding box center [271, 225] width 55 height 31
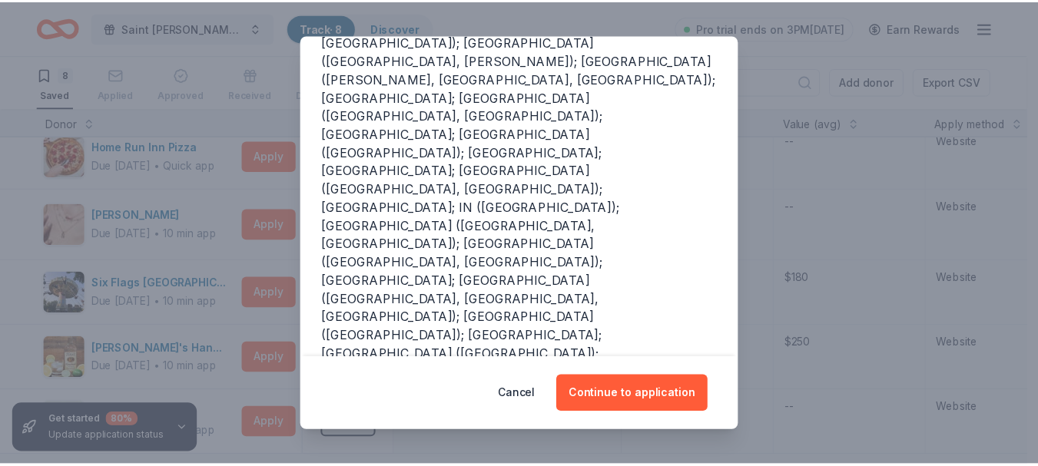
scroll to position [274, 0]
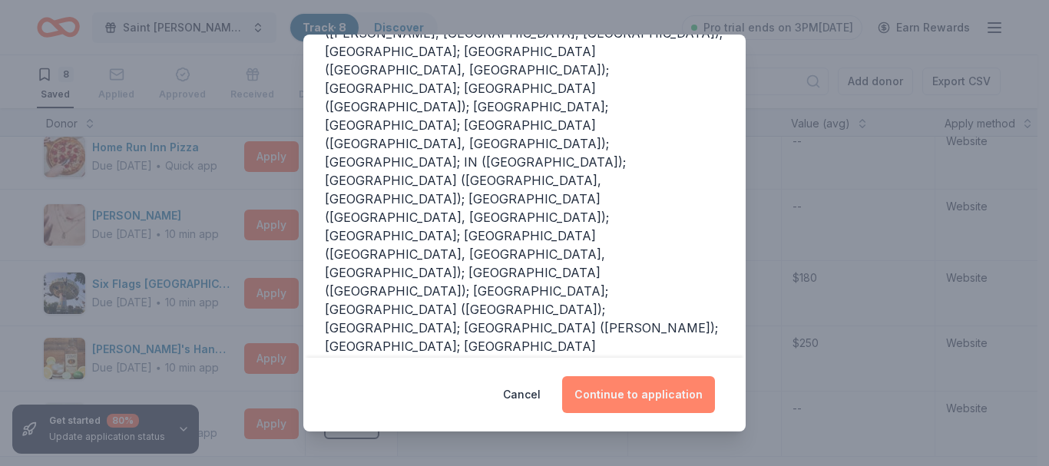
click at [629, 399] on button "Continue to application" at bounding box center [638, 394] width 153 height 37
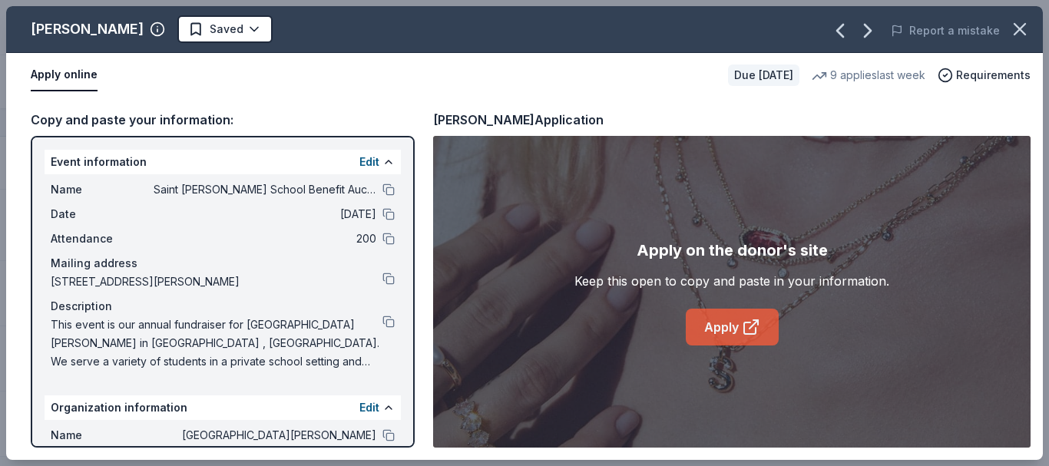
click at [721, 336] on link "Apply" at bounding box center [732, 327] width 93 height 37
click at [1026, 25] on icon "button" at bounding box center [1020, 29] width 22 height 22
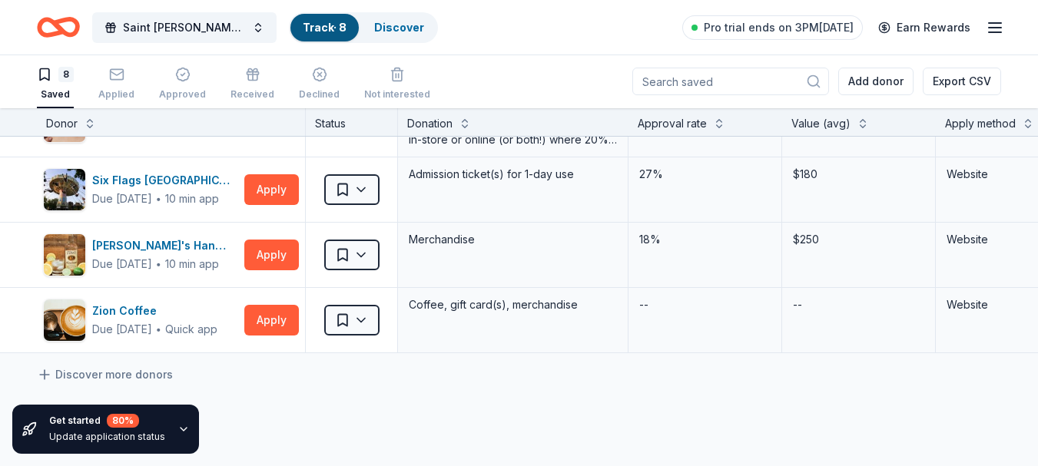
scroll to position [310, 0]
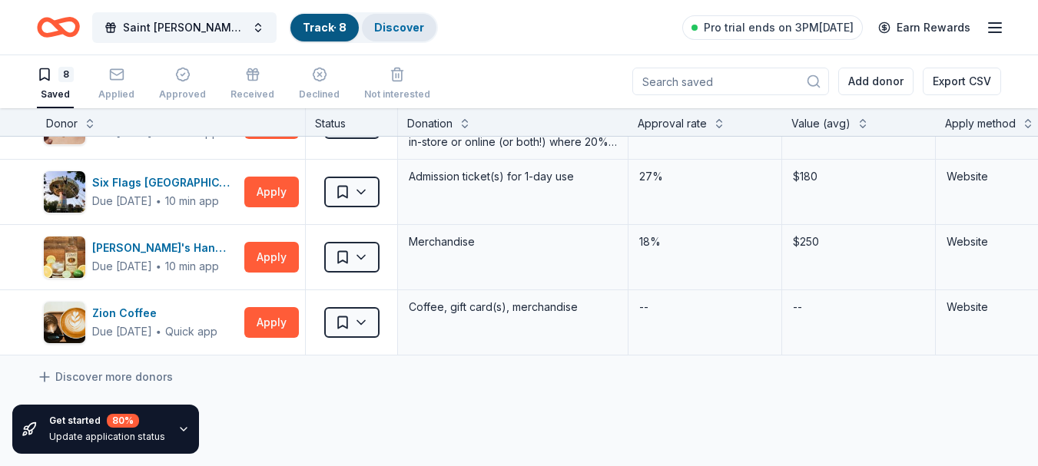
click at [377, 27] on link "Discover" at bounding box center [399, 27] width 50 height 13
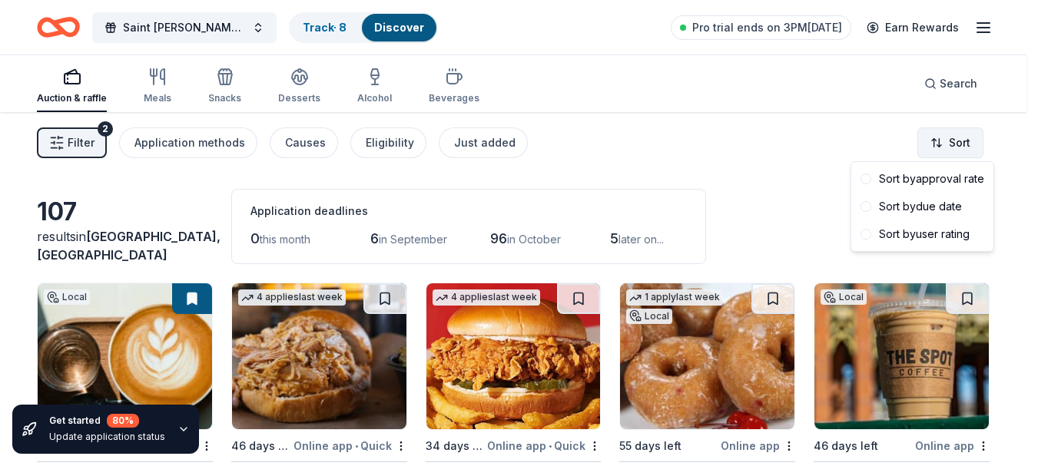
click at [953, 139] on html "Saint Philomena School Benefit Auction Track · 8 Discover Pro trial ends on 3PM…" at bounding box center [519, 233] width 1038 height 466
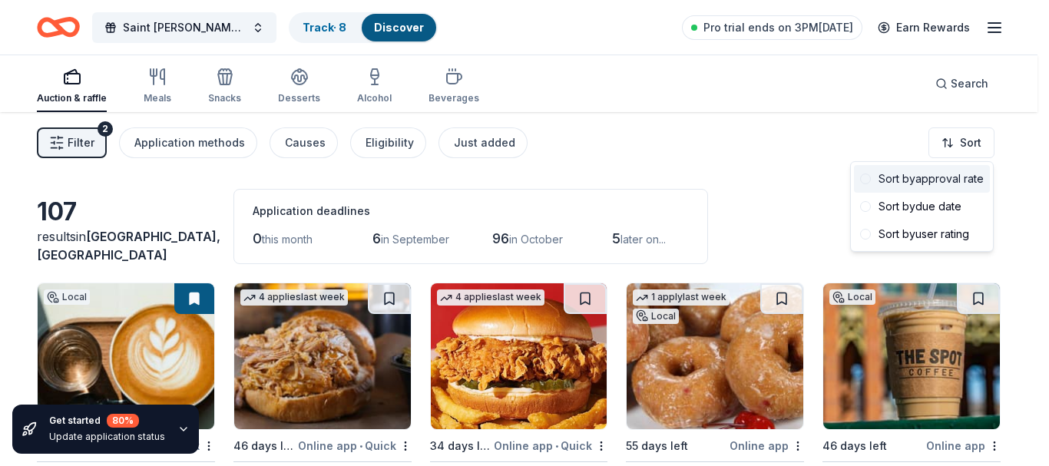
click at [866, 180] on span at bounding box center [865, 179] width 11 height 11
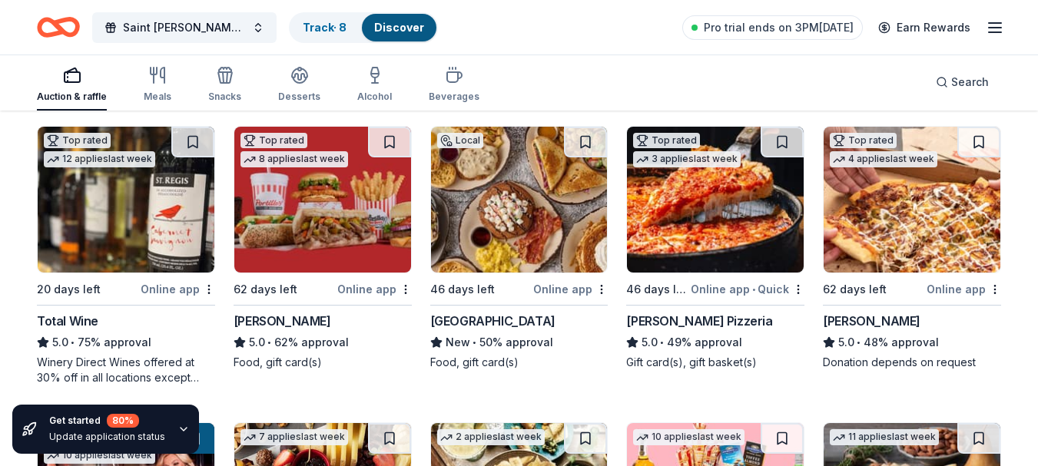
scroll to position [146, 0]
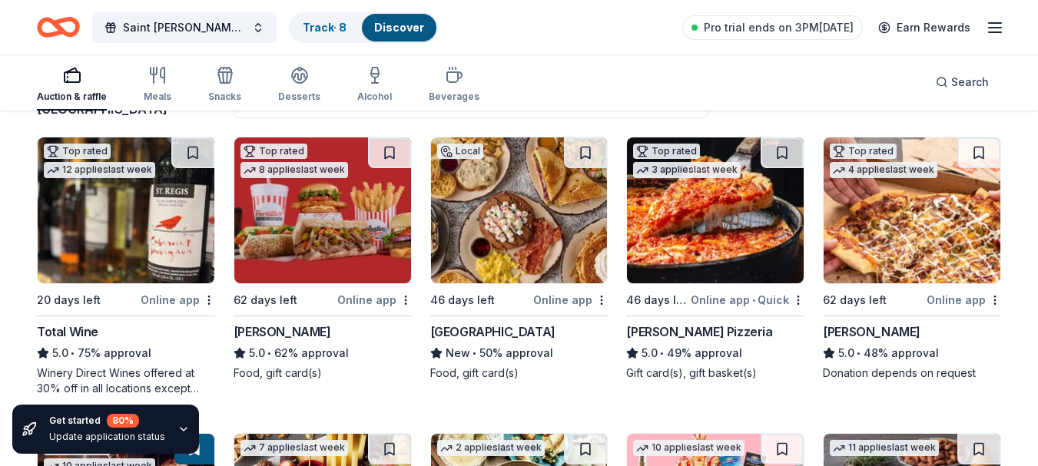
click at [336, 233] on img at bounding box center [322, 210] width 177 height 146
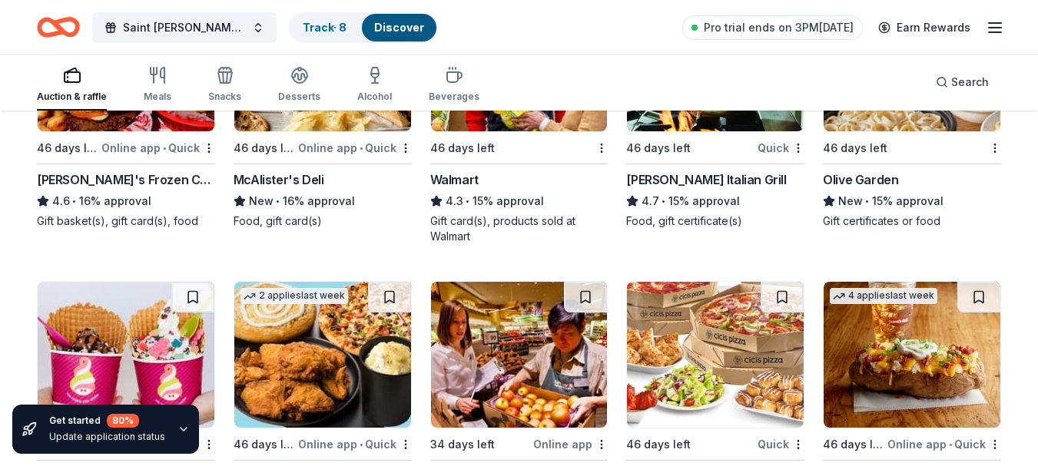
scroll to position [1484, 0]
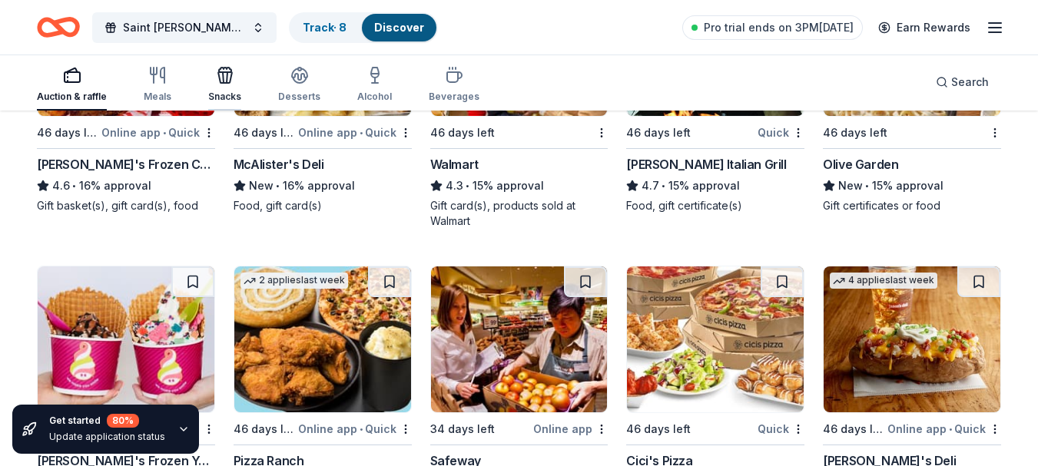
click at [229, 74] on icon "button" at bounding box center [225, 77] width 14 height 11
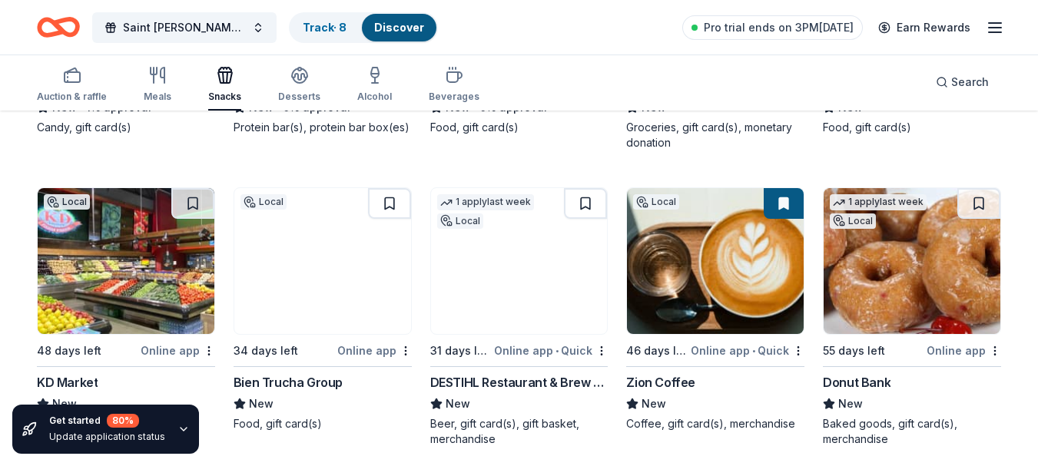
scroll to position [3603, 0]
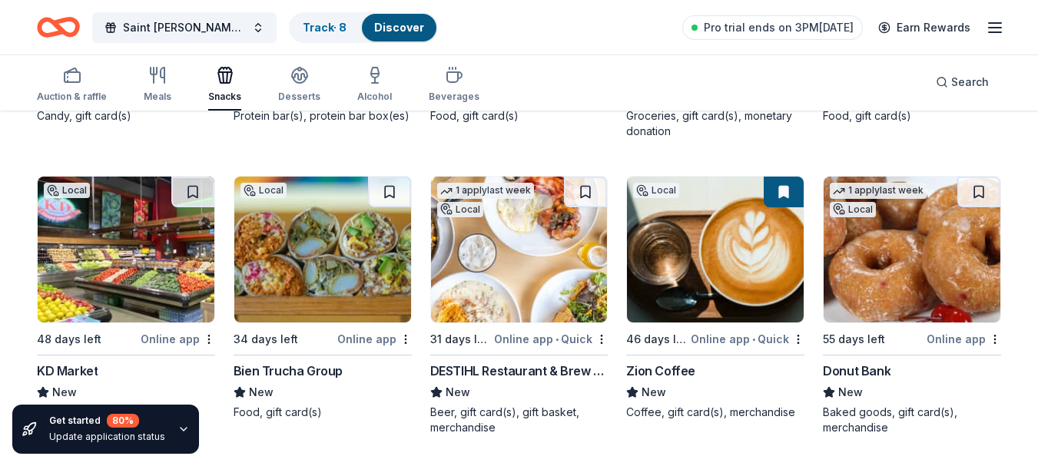
click at [347, 253] on img at bounding box center [322, 250] width 177 height 146
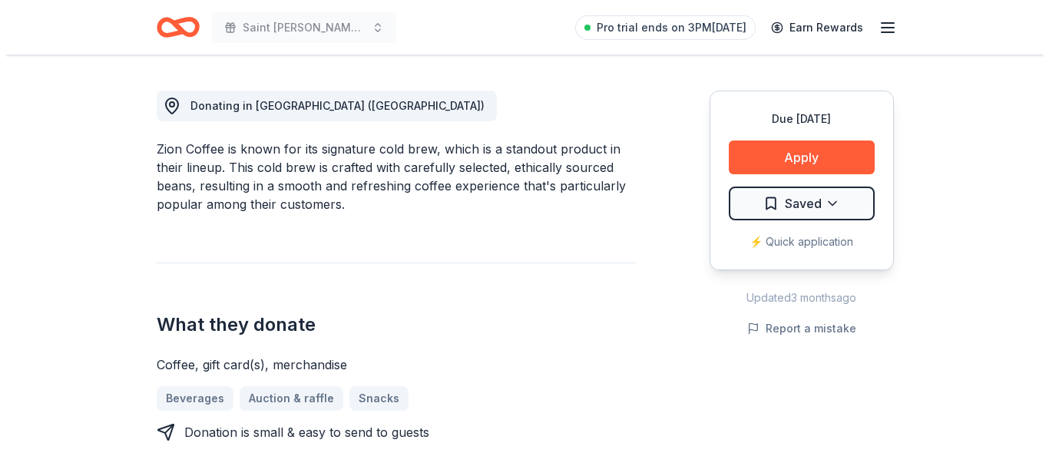
scroll to position [420, 0]
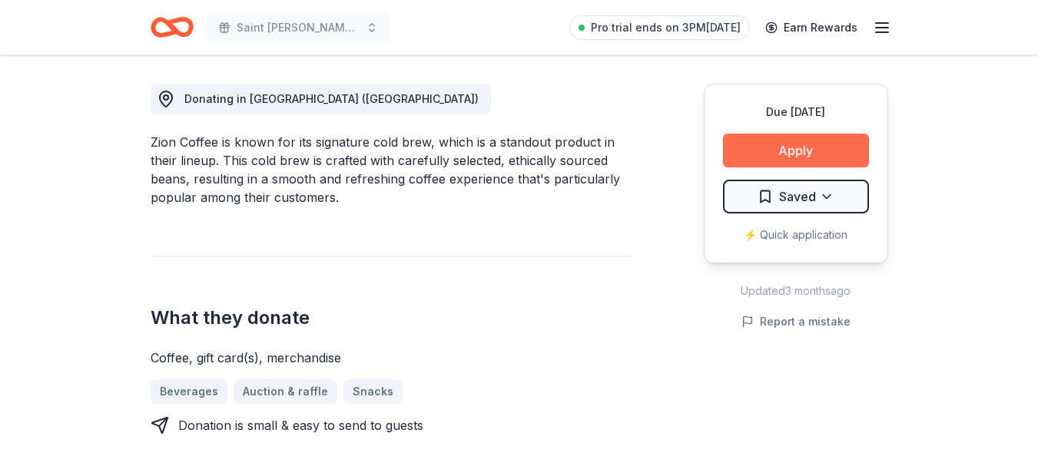
click at [799, 154] on button "Apply" at bounding box center [796, 151] width 146 height 34
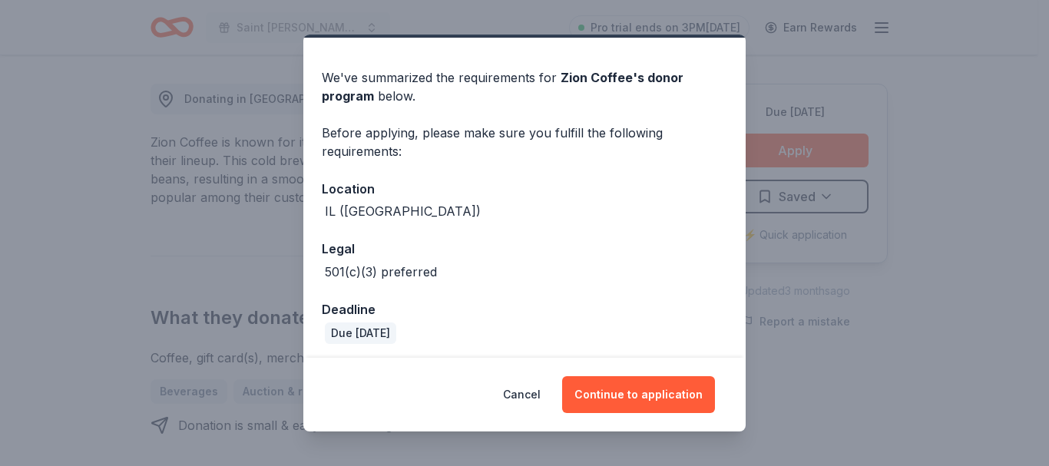
scroll to position [45, 0]
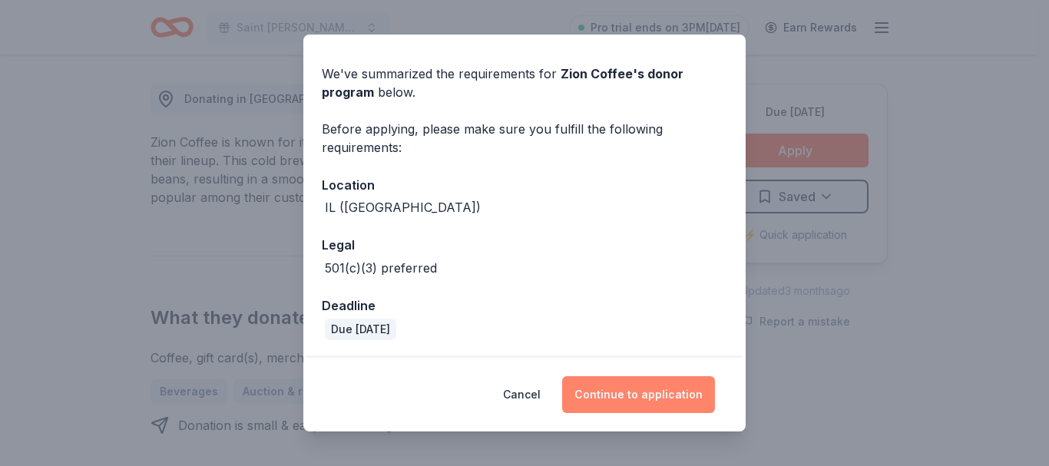
click at [656, 399] on button "Continue to application" at bounding box center [638, 394] width 153 height 37
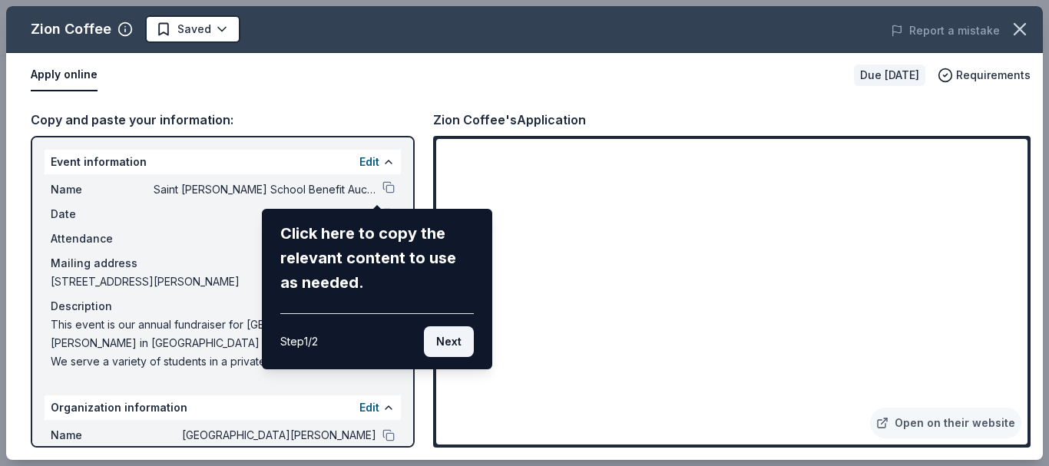
click at [444, 343] on button "Next" at bounding box center [449, 341] width 50 height 31
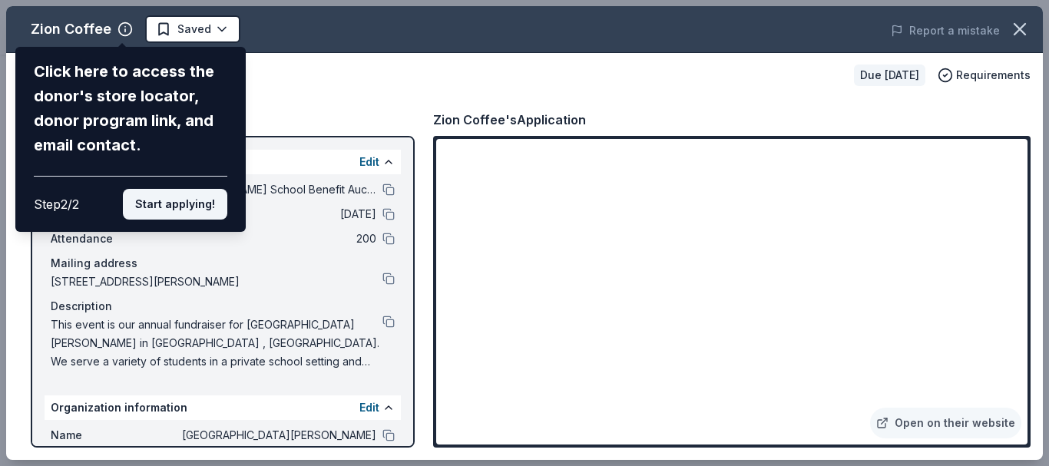
click at [170, 201] on button "Start applying!" at bounding box center [175, 204] width 104 height 31
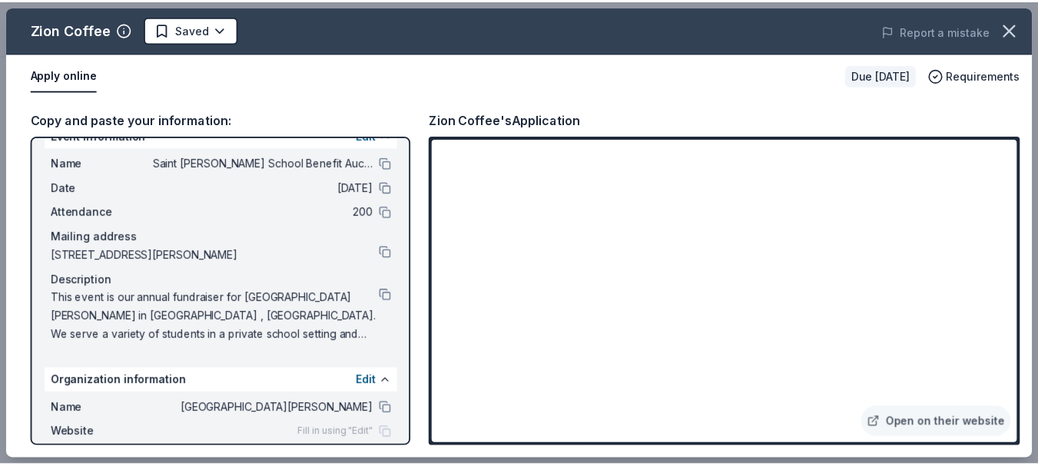
scroll to position [0, 0]
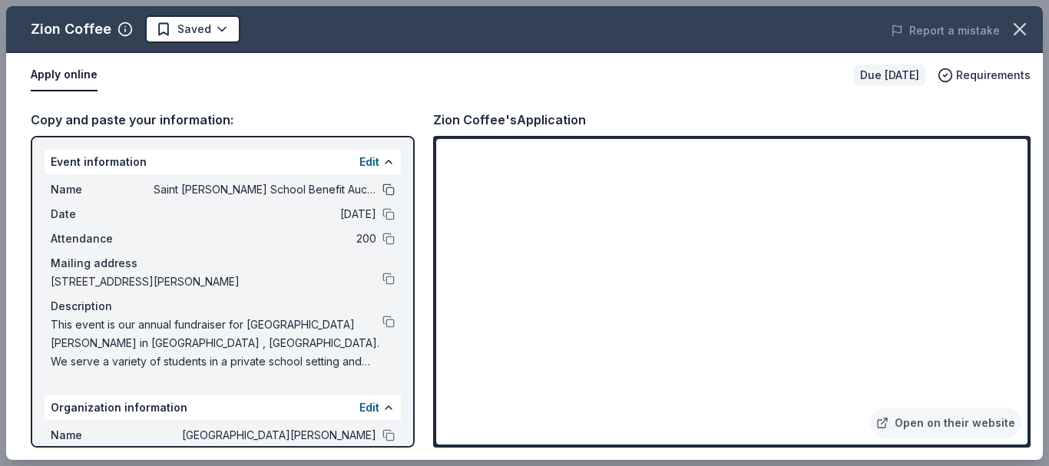
click at [382, 186] on button at bounding box center [388, 190] width 12 height 12
click at [382, 322] on button at bounding box center [388, 322] width 12 height 12
click at [1018, 21] on icon "button" at bounding box center [1020, 29] width 22 height 22
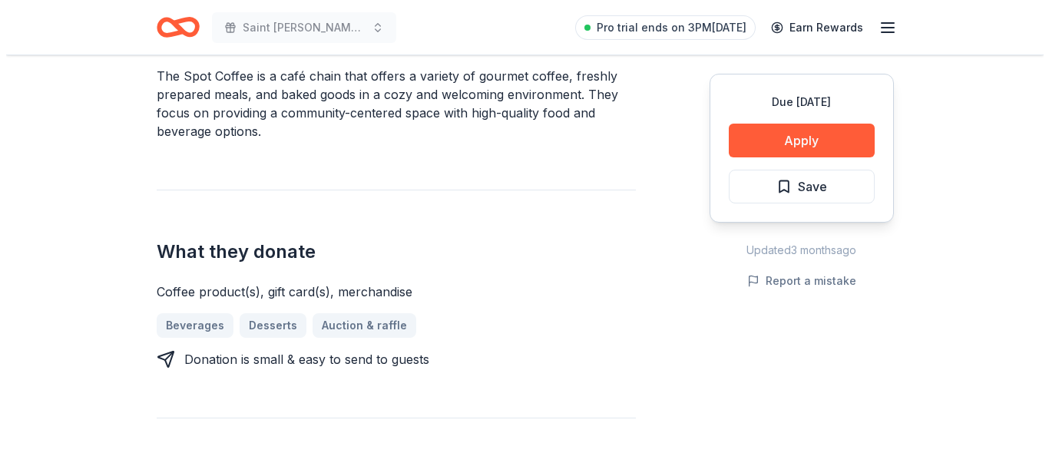
scroll to position [482, 0]
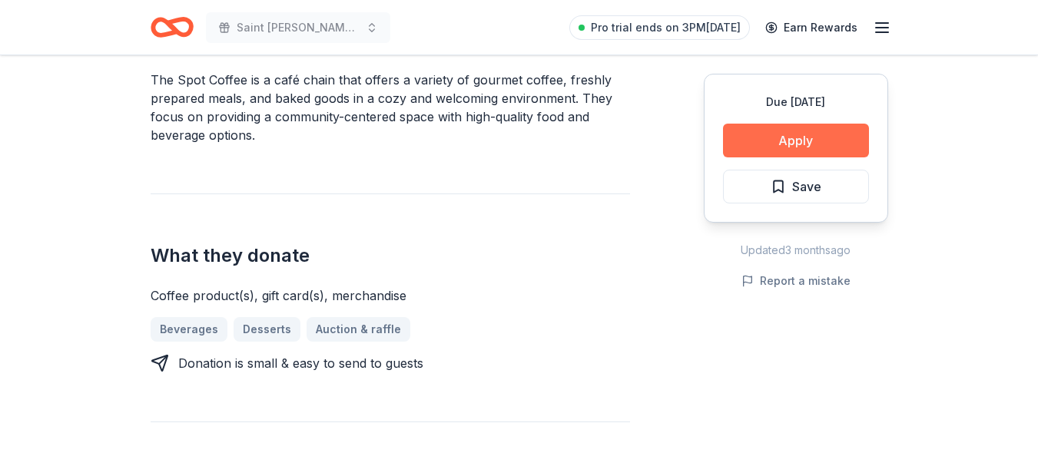
click at [780, 137] on button "Apply" at bounding box center [796, 141] width 146 height 34
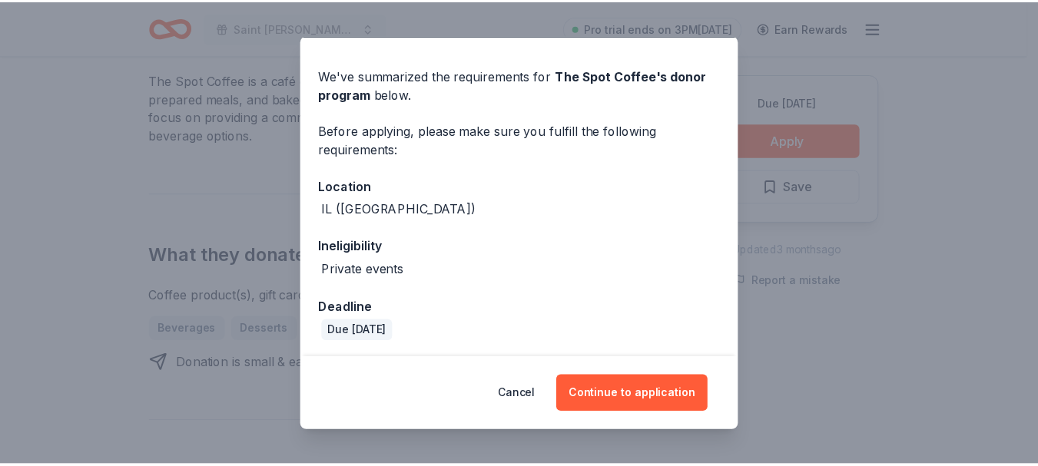
scroll to position [45, 0]
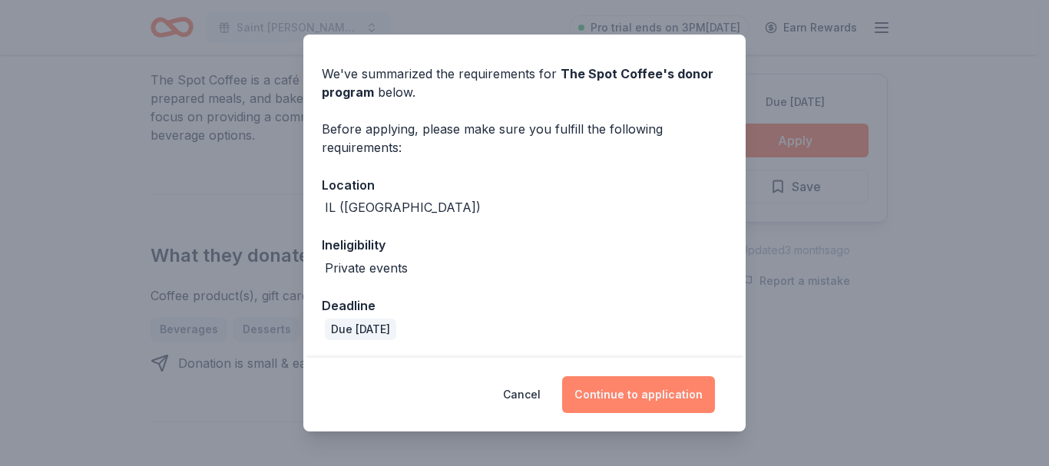
click at [639, 392] on button "Continue to application" at bounding box center [638, 394] width 153 height 37
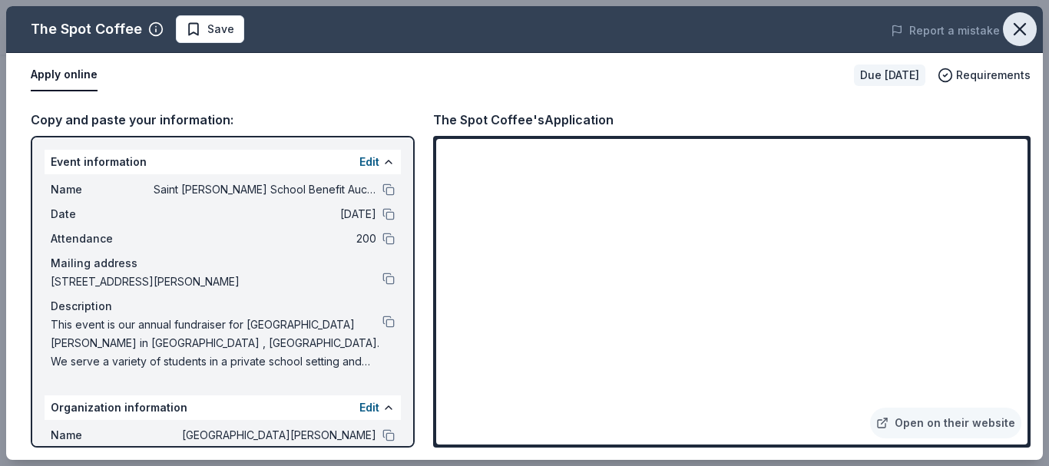
click at [1021, 25] on icon "button" at bounding box center [1020, 29] width 22 height 22
